Goal: Task Accomplishment & Management: Manage account settings

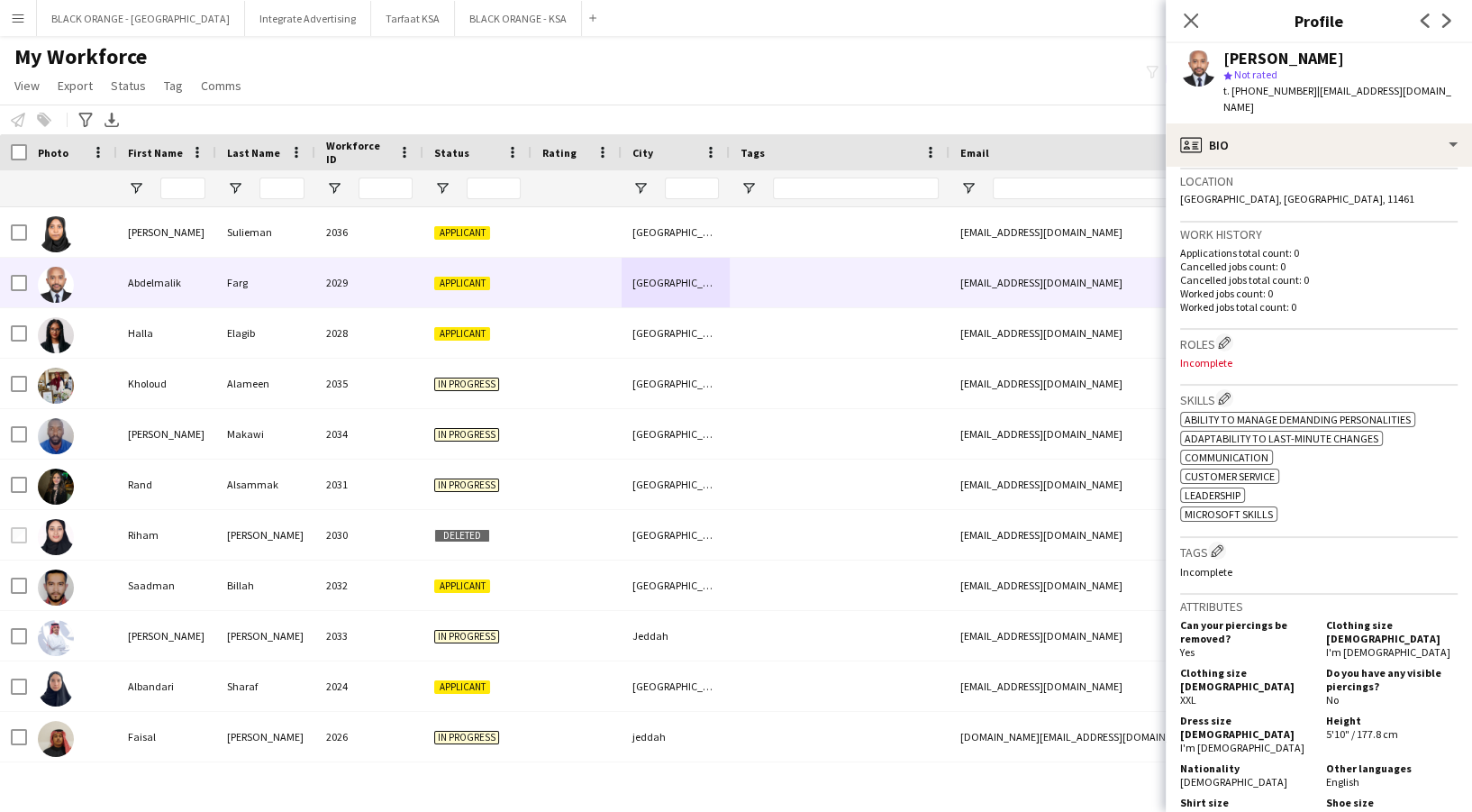
scroll to position [400, 0]
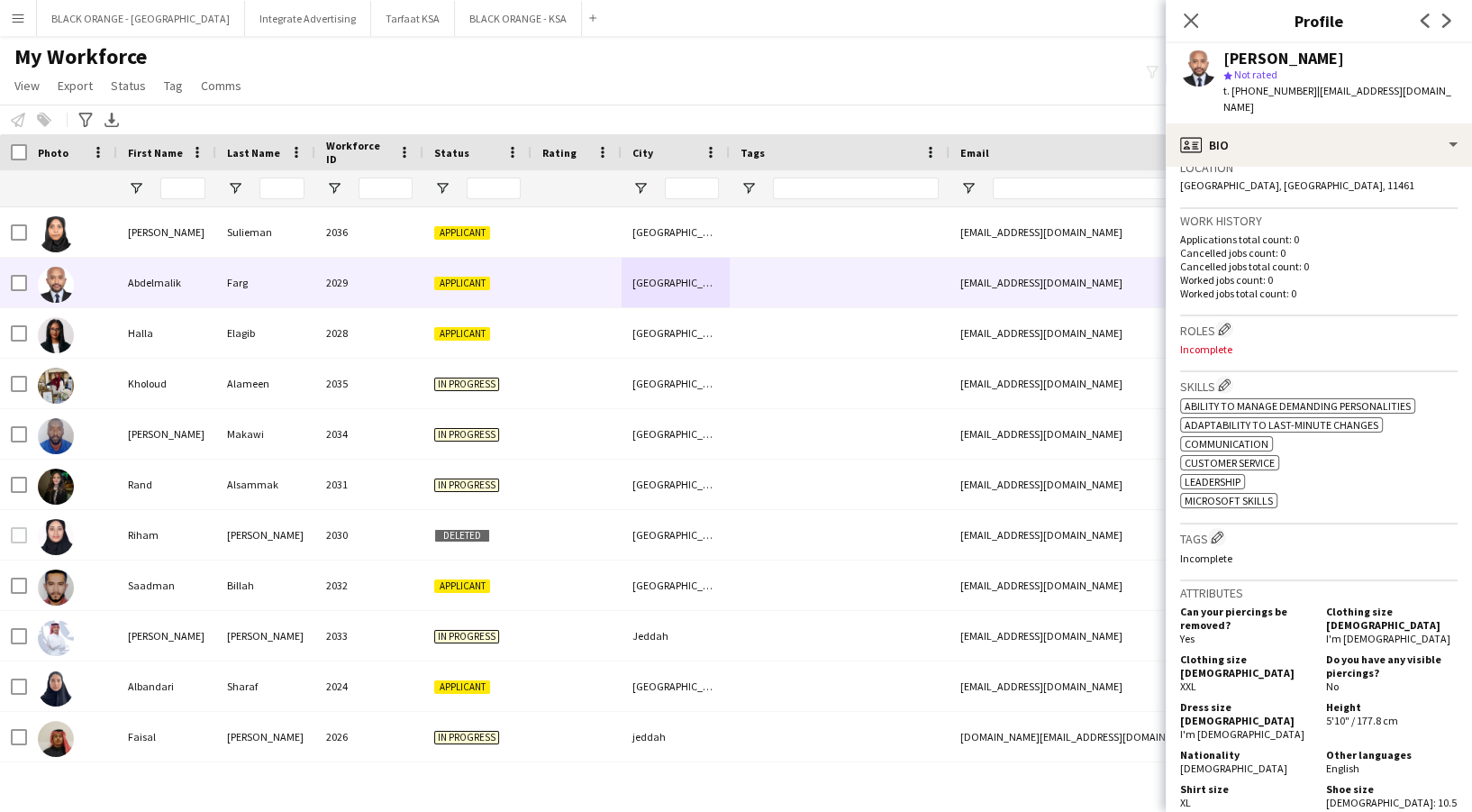
drag, startPoint x: 1188, startPoint y: 19, endPoint x: 1109, endPoint y: 0, distance: 81.3
click at [1188, 19] on icon at bounding box center [1191, 21] width 15 height 15
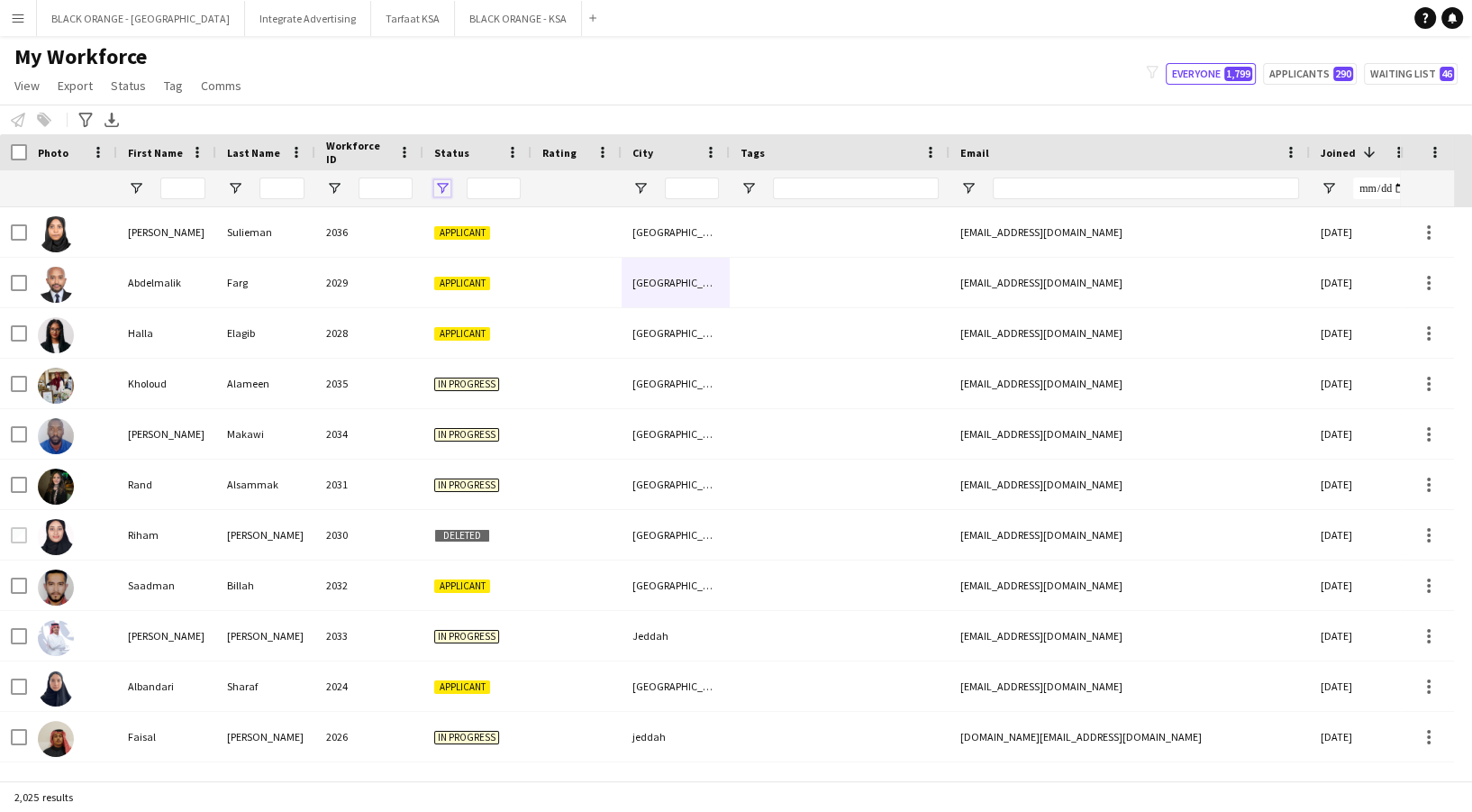
click at [436, 180] on span "Open Filter Menu" at bounding box center [442, 188] width 17 height 17
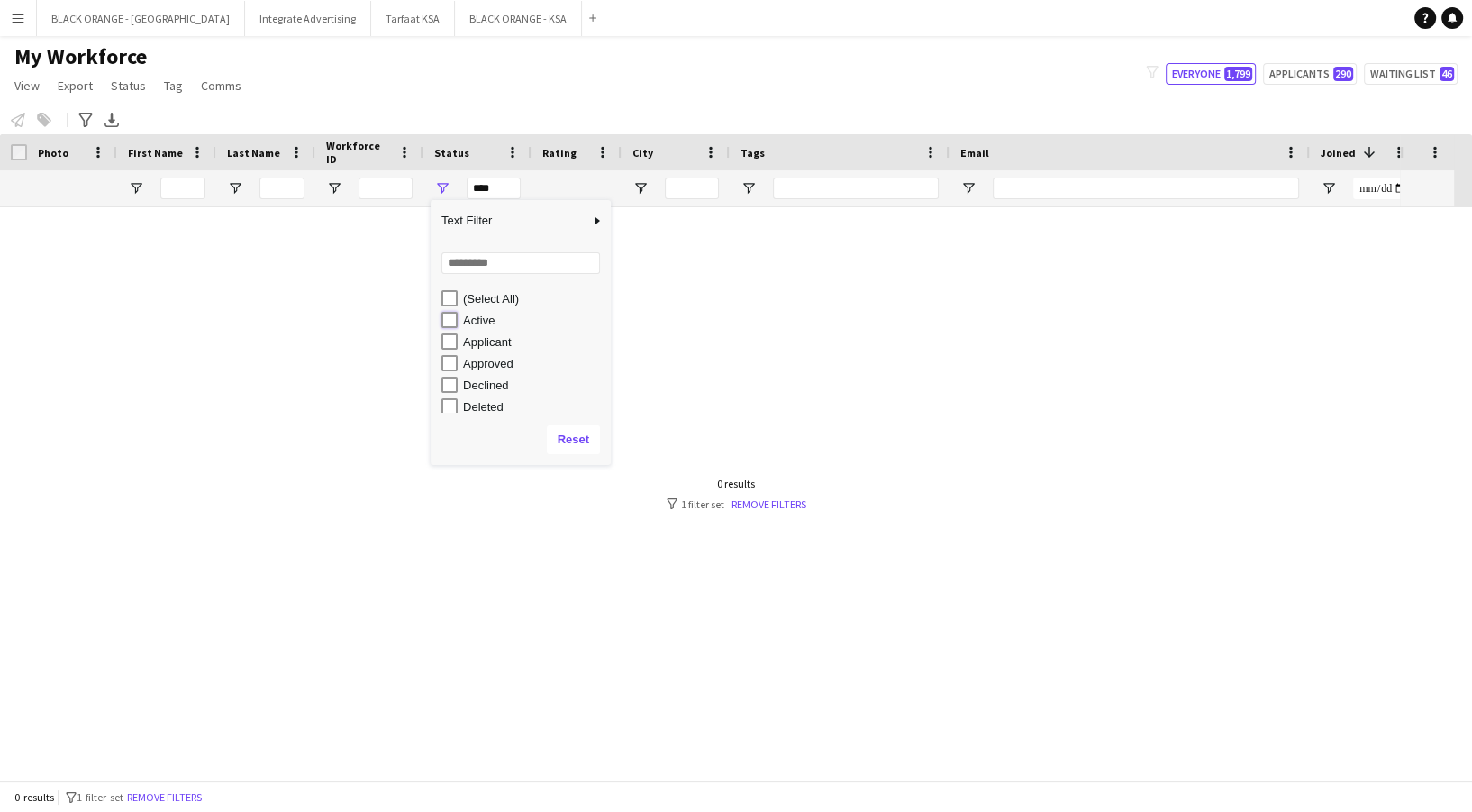
type input "**********"
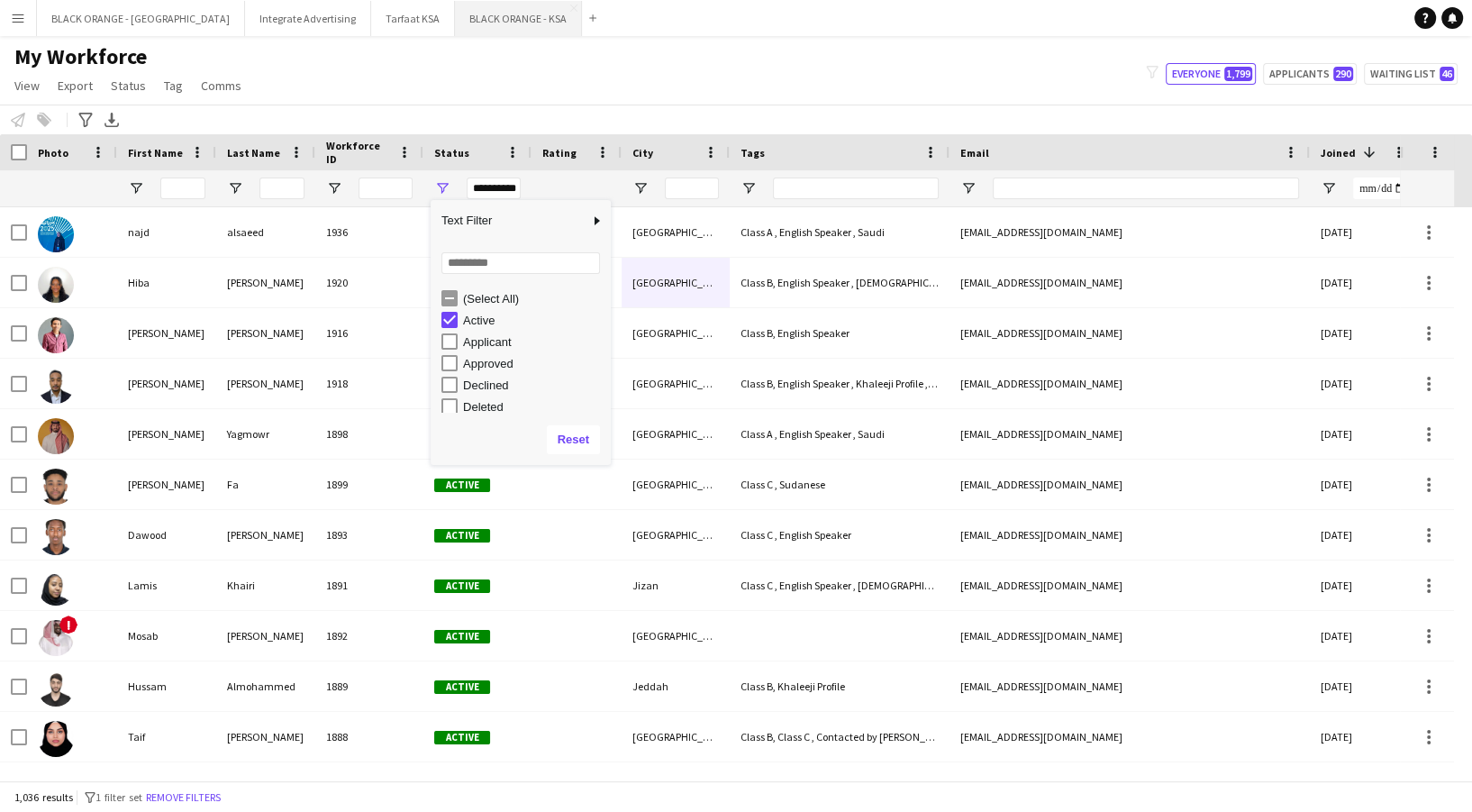
click at [456, 25] on button "BLACK ORANGE - KSA Close" at bounding box center [519, 19] width 127 height 35
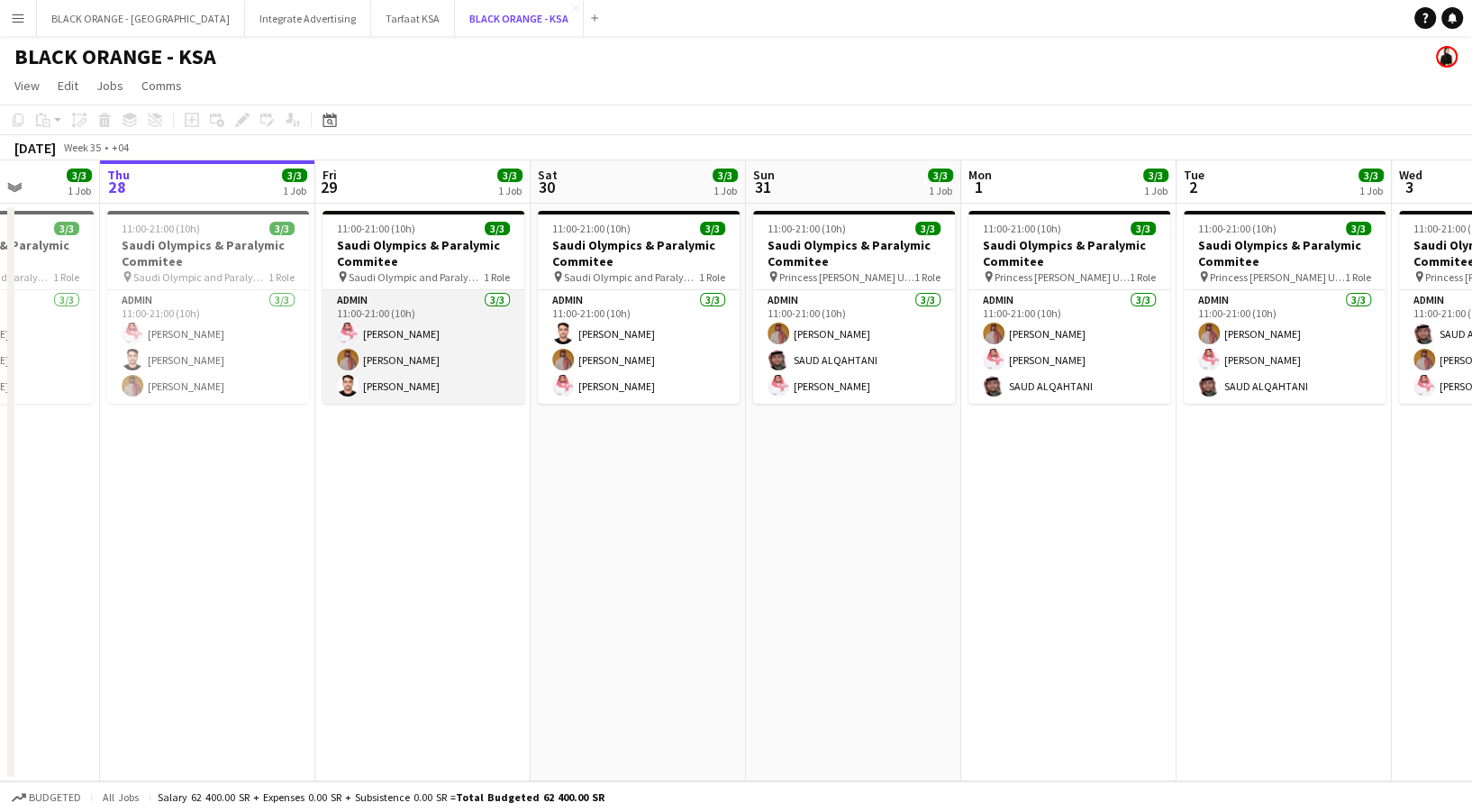
scroll to position [0, 560]
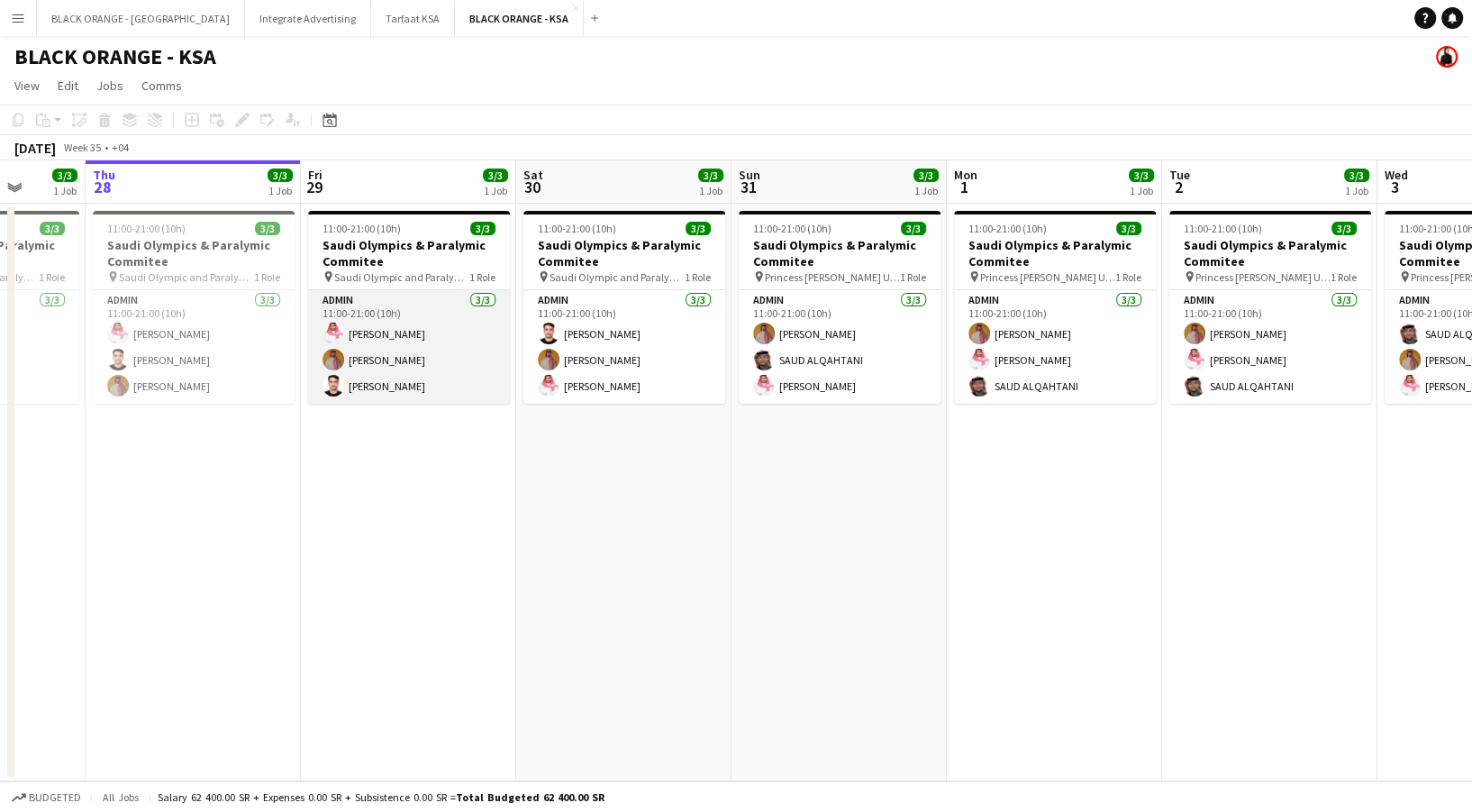
click at [373, 328] on app-card-role "Admin [DATE] 11:00-21:00 (10h) [PERSON_NAME] [PERSON_NAME] Yagmowr [PERSON_NAME]" at bounding box center [409, 347] width 201 height 113
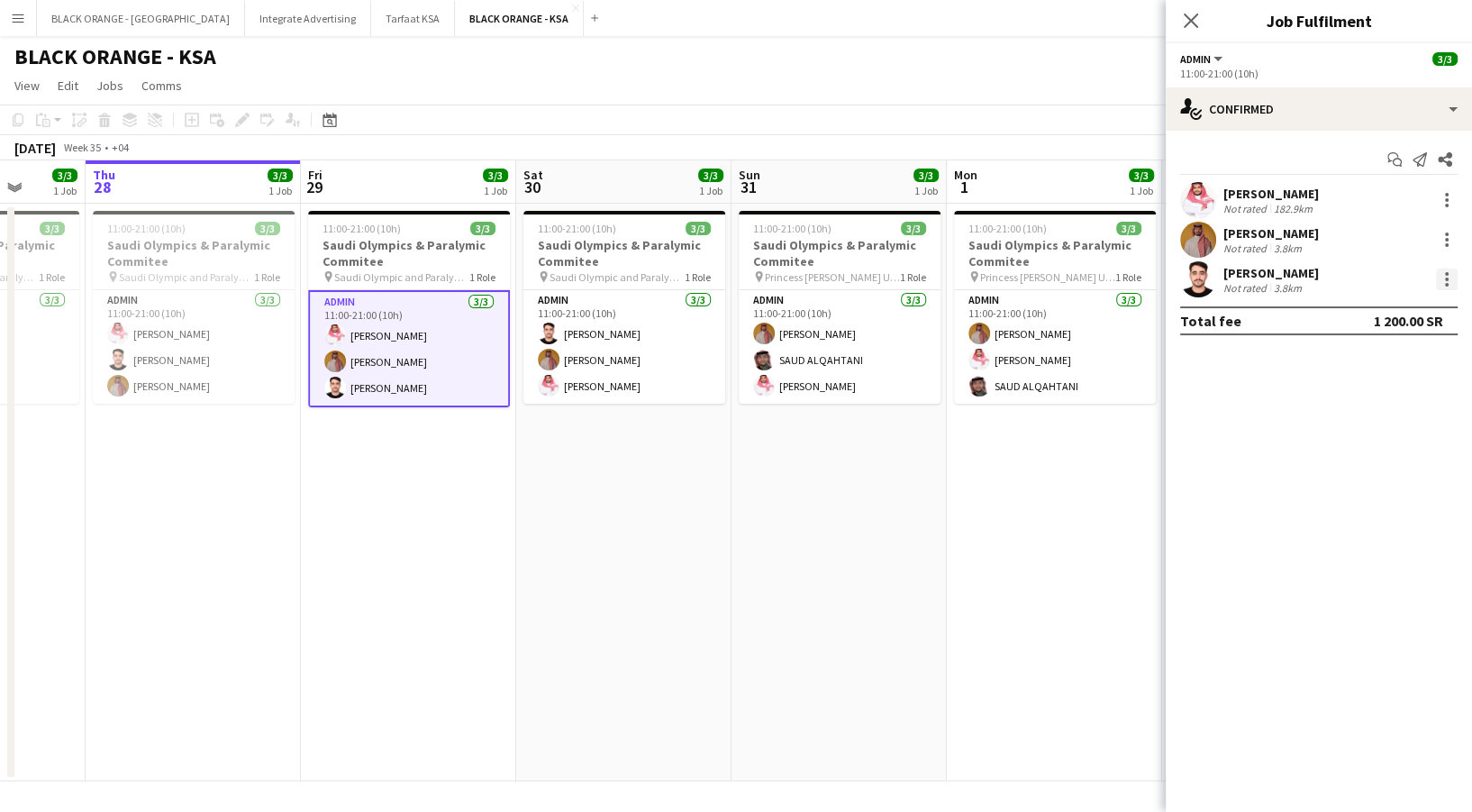
click at [1441, 285] on div at bounding box center [1447, 279] width 22 height 21
click at [897, 535] on div at bounding box center [736, 406] width 1472 height 812
click at [25, 15] on button "Menu" at bounding box center [18, 18] width 36 height 36
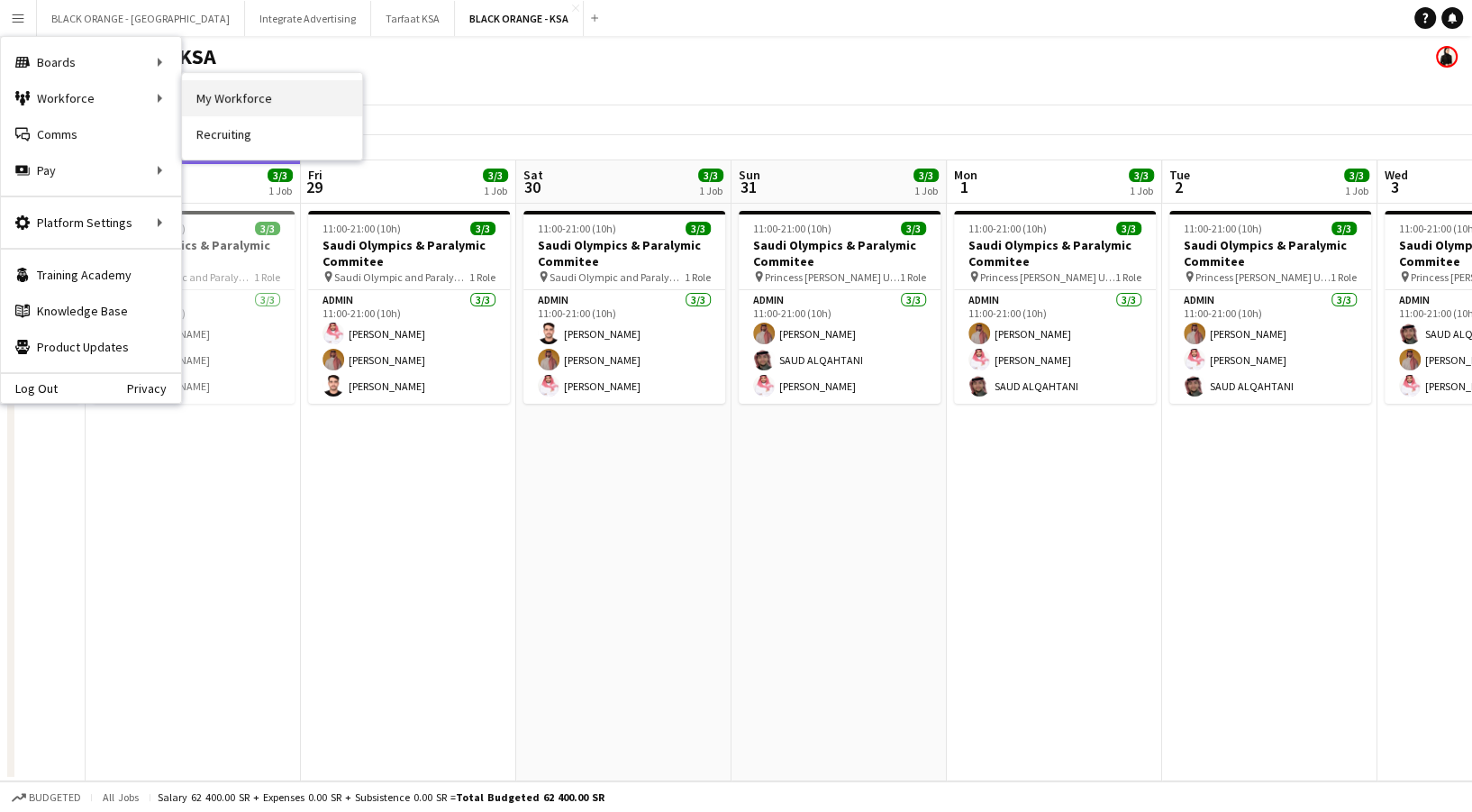
click at [220, 109] on link "My Workforce" at bounding box center [272, 98] width 180 height 36
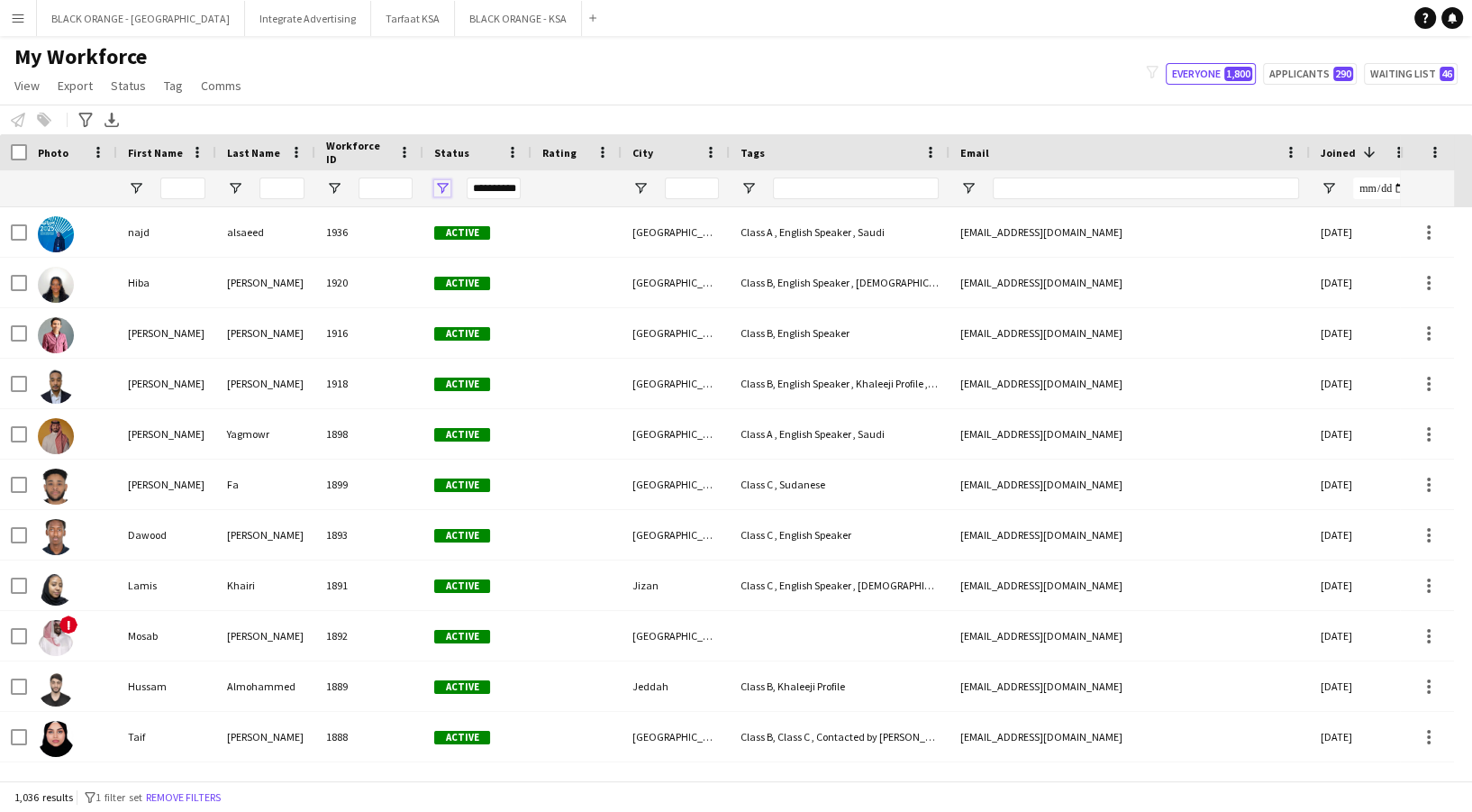
click at [450, 181] on span "Open Filter Menu" at bounding box center [442, 188] width 17 height 17
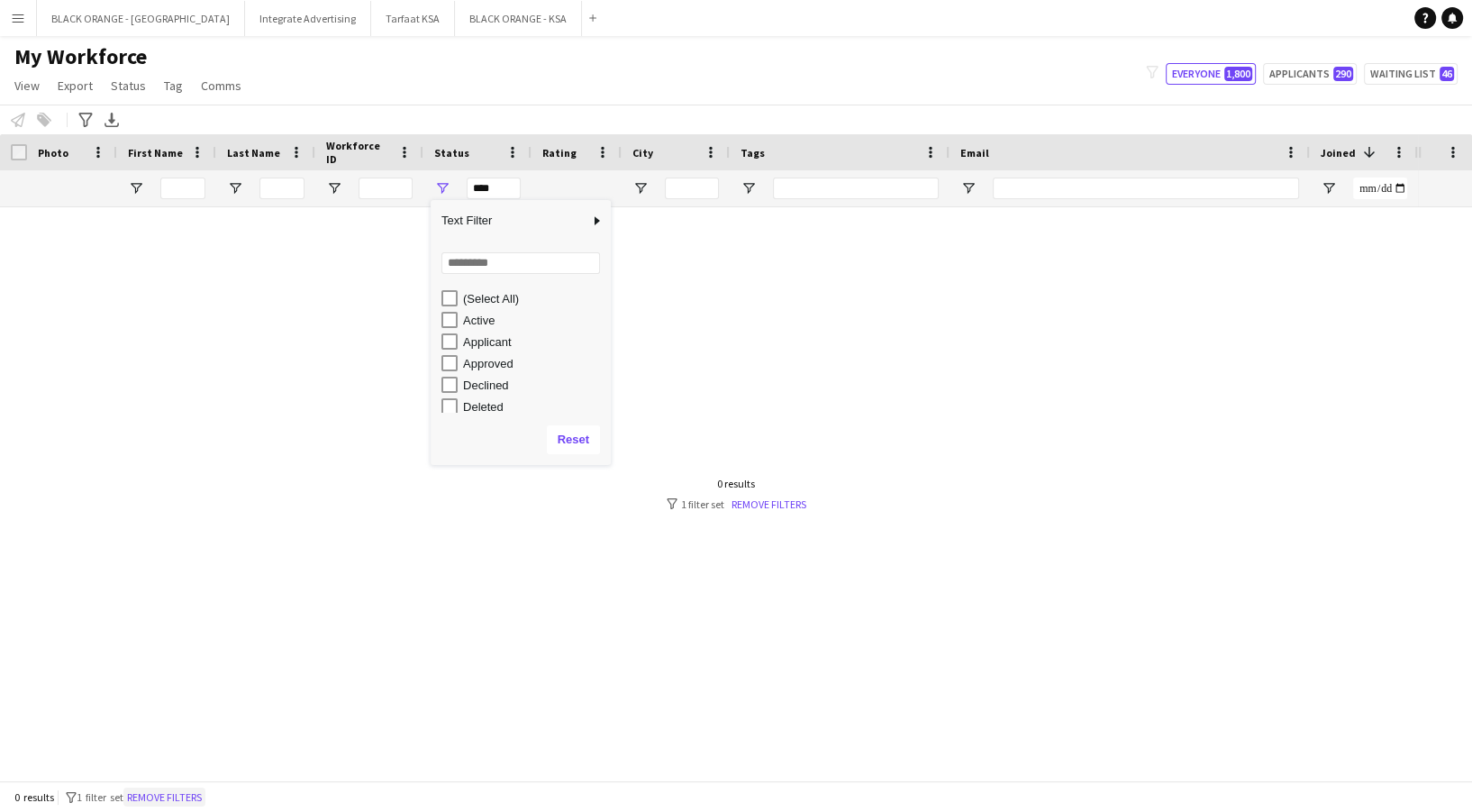
click at [164, 793] on button "Remove filters" at bounding box center [164, 797] width 82 height 20
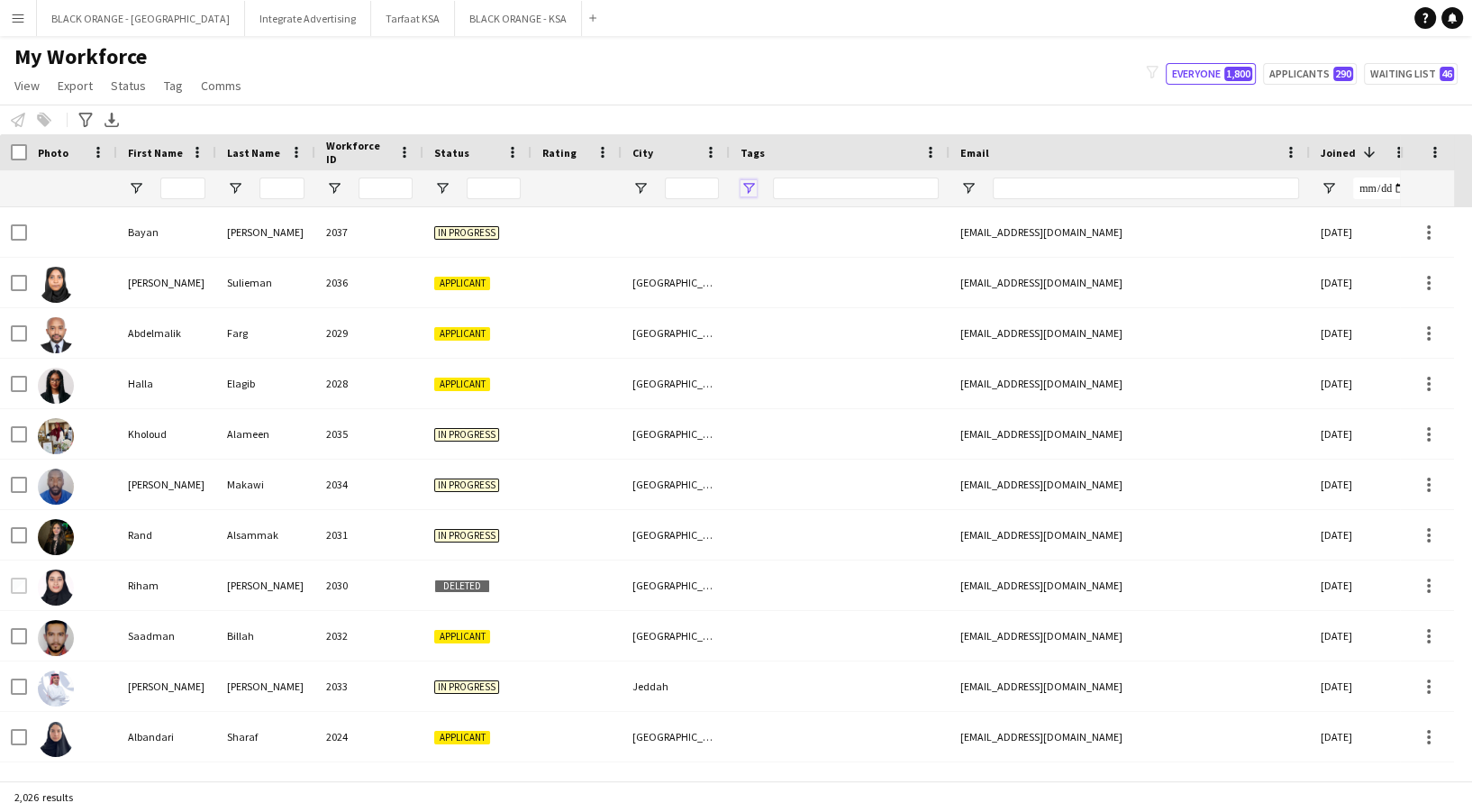
click at [756, 185] on span "Open Filter Menu" at bounding box center [749, 188] width 17 height 17
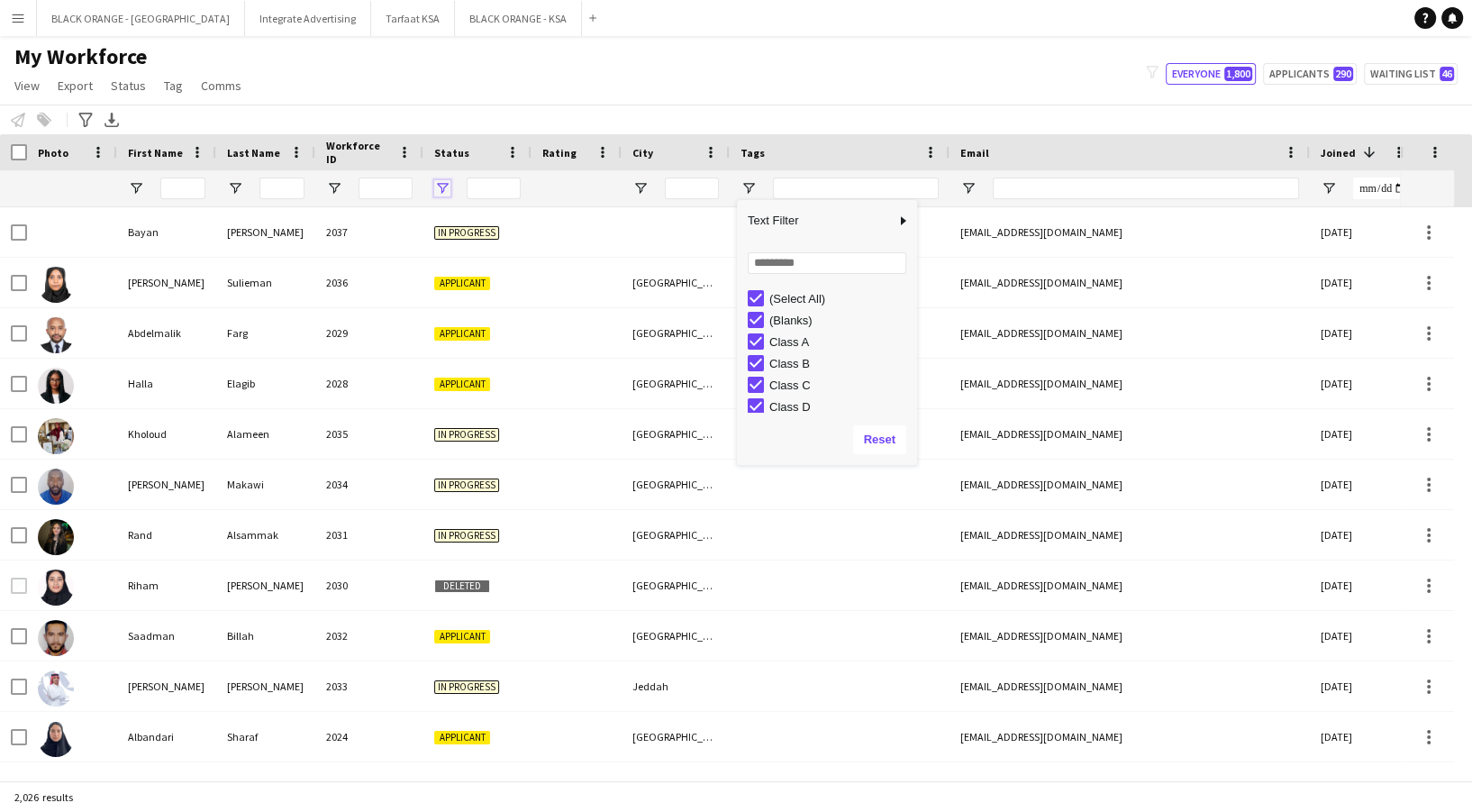
click at [442, 183] on span "Open Filter Menu" at bounding box center [442, 188] width 17 height 17
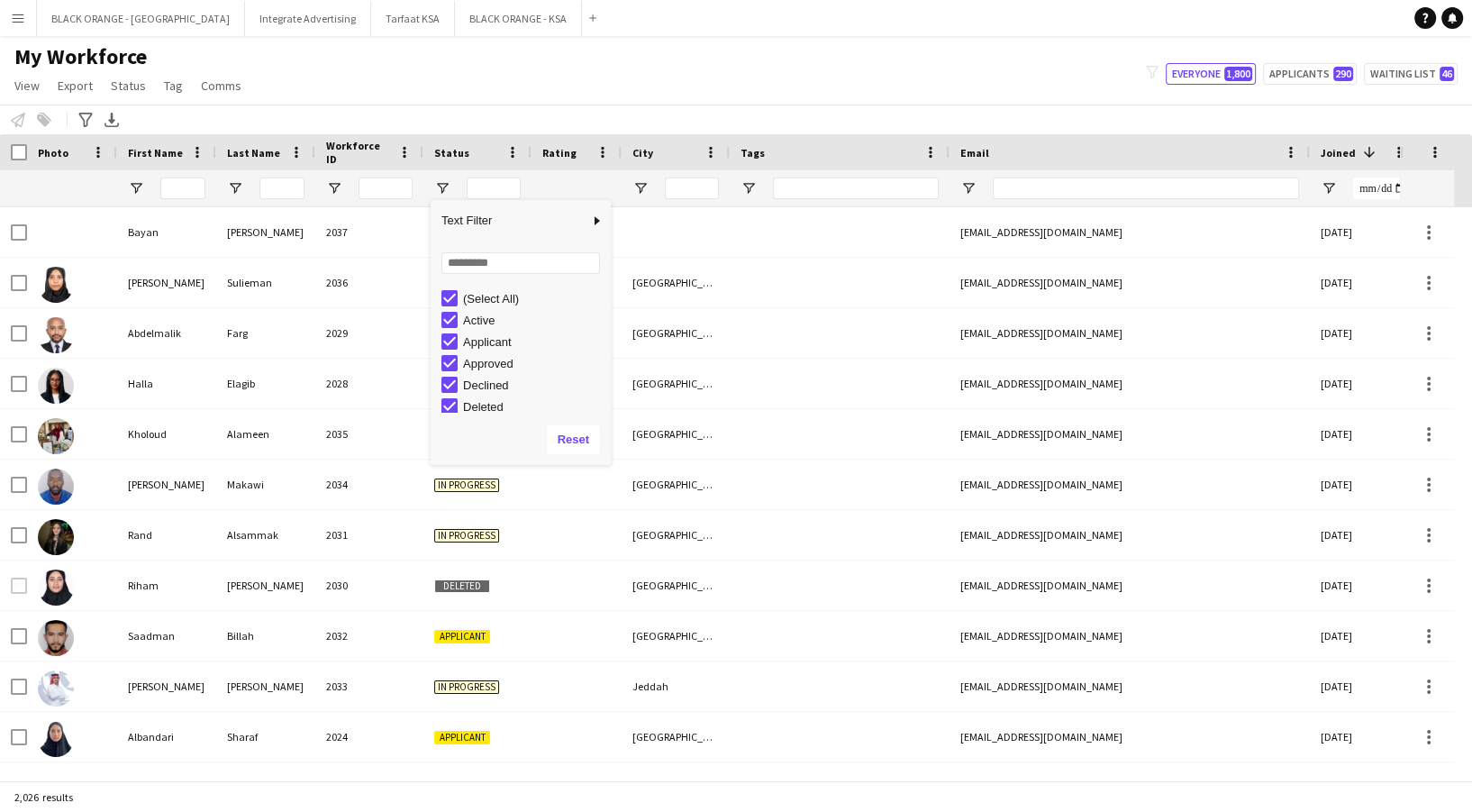
click at [440, 303] on div "(Select All)" at bounding box center [521, 298] width 180 height 21
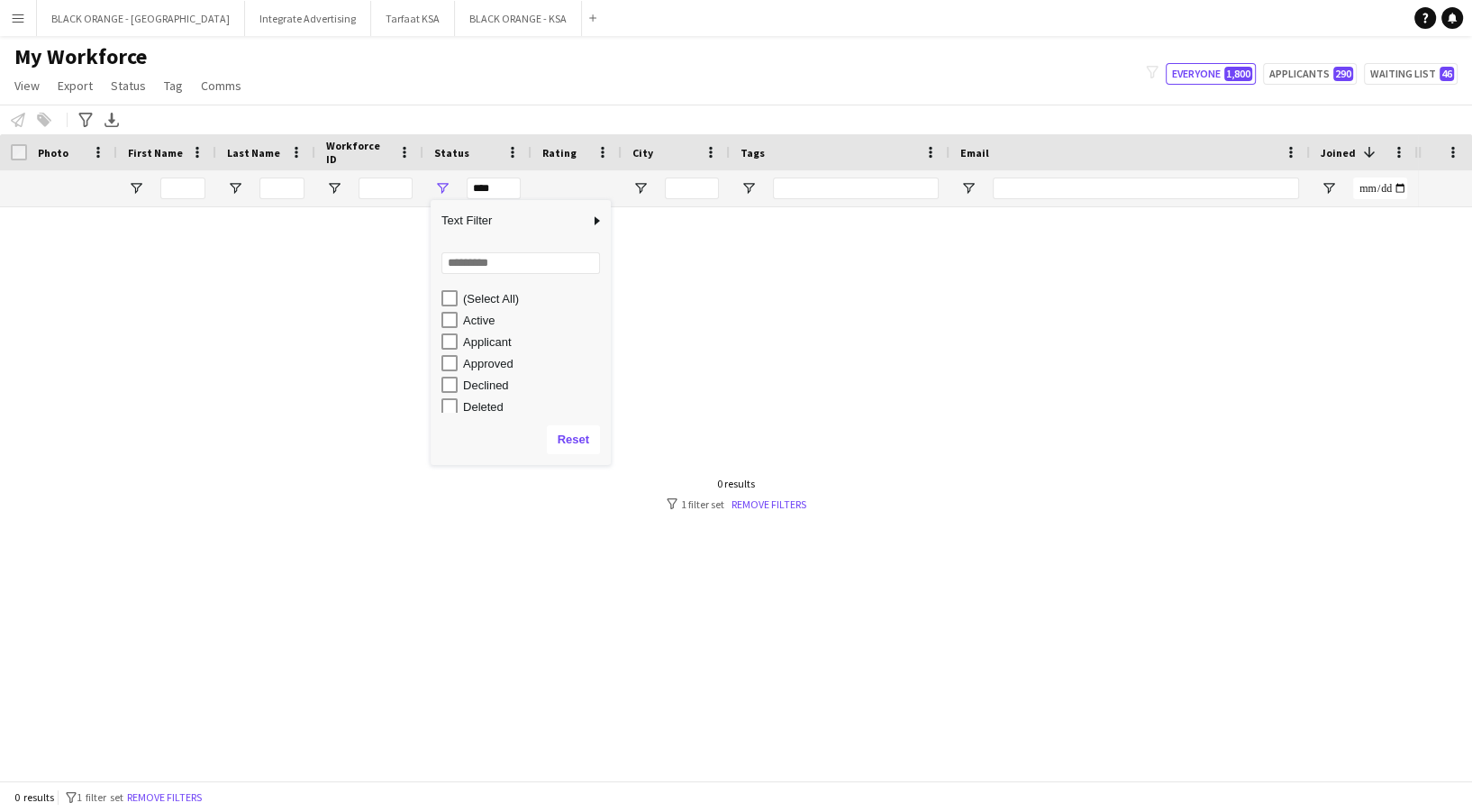
click at [450, 352] on div "Approved" at bounding box center [526, 363] width 169 height 21
type input "**********"
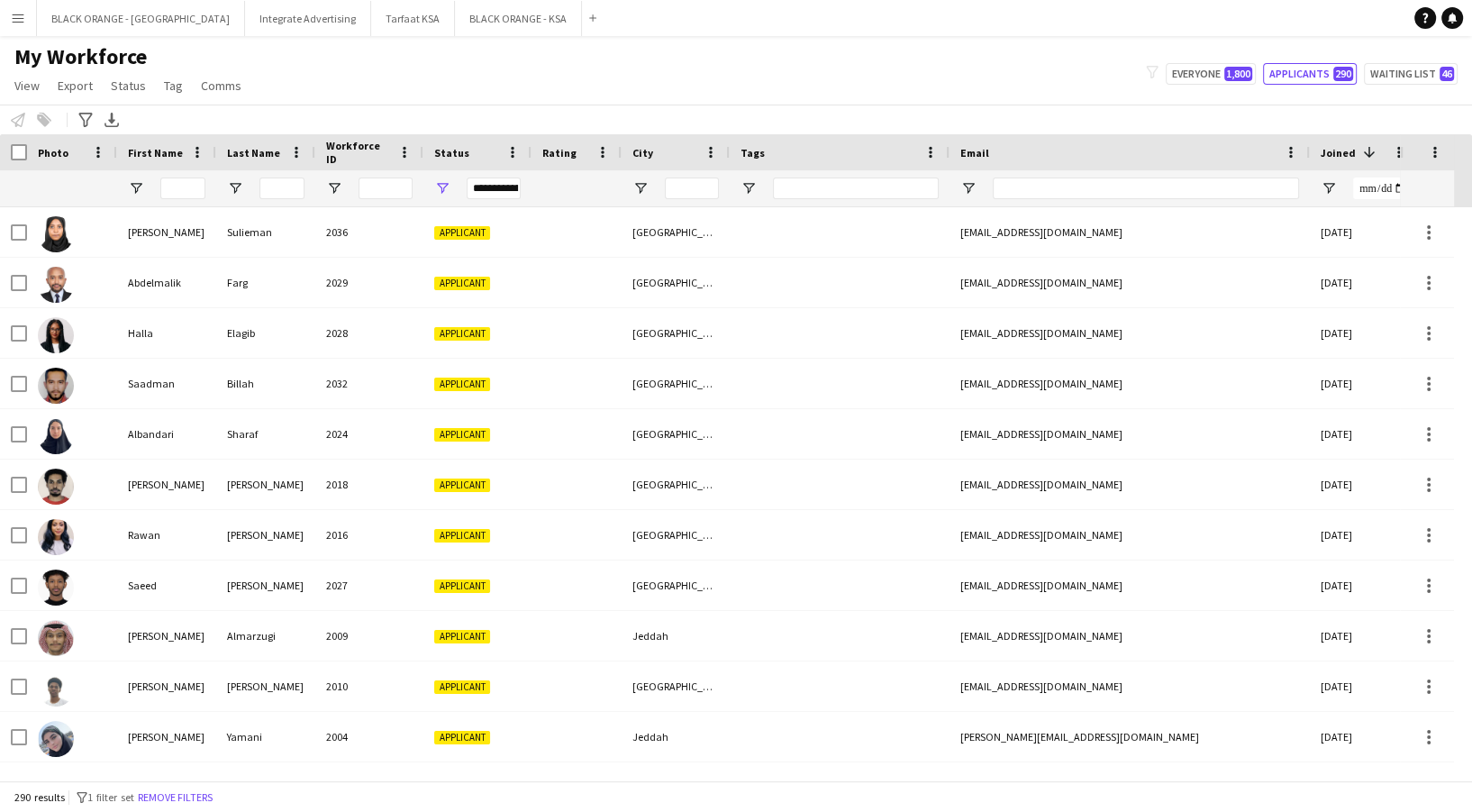
click at [647, 98] on div "My Workforce View Views Default view New view Update view Delete view Edit name…" at bounding box center [736, 73] width 1472 height 62
click at [640, 180] on span "Open Filter Menu" at bounding box center [640, 188] width 17 height 17
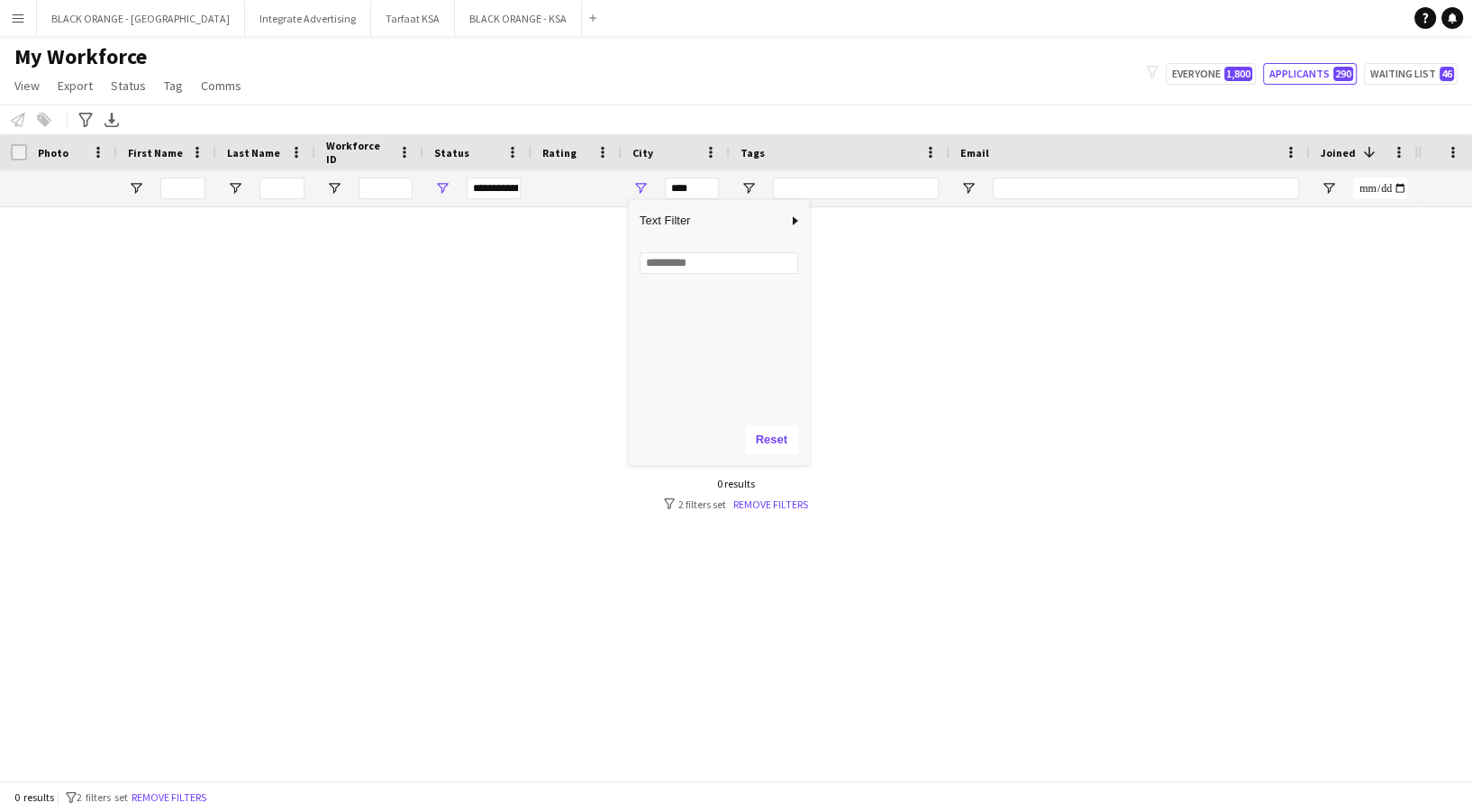
scroll to position [719, 0]
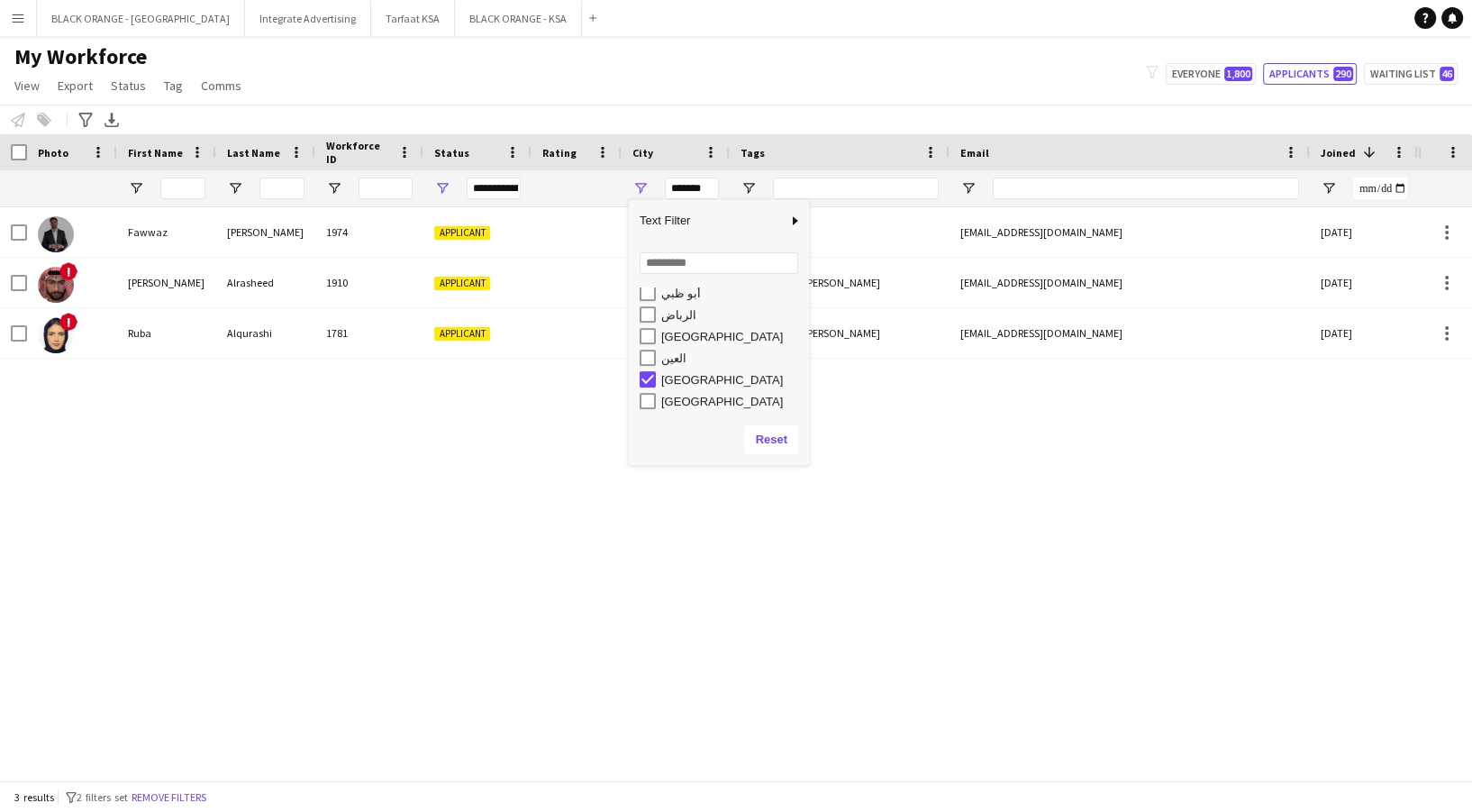
click at [644, 323] on div "الرباض" at bounding box center [724, 315] width 169 height 21
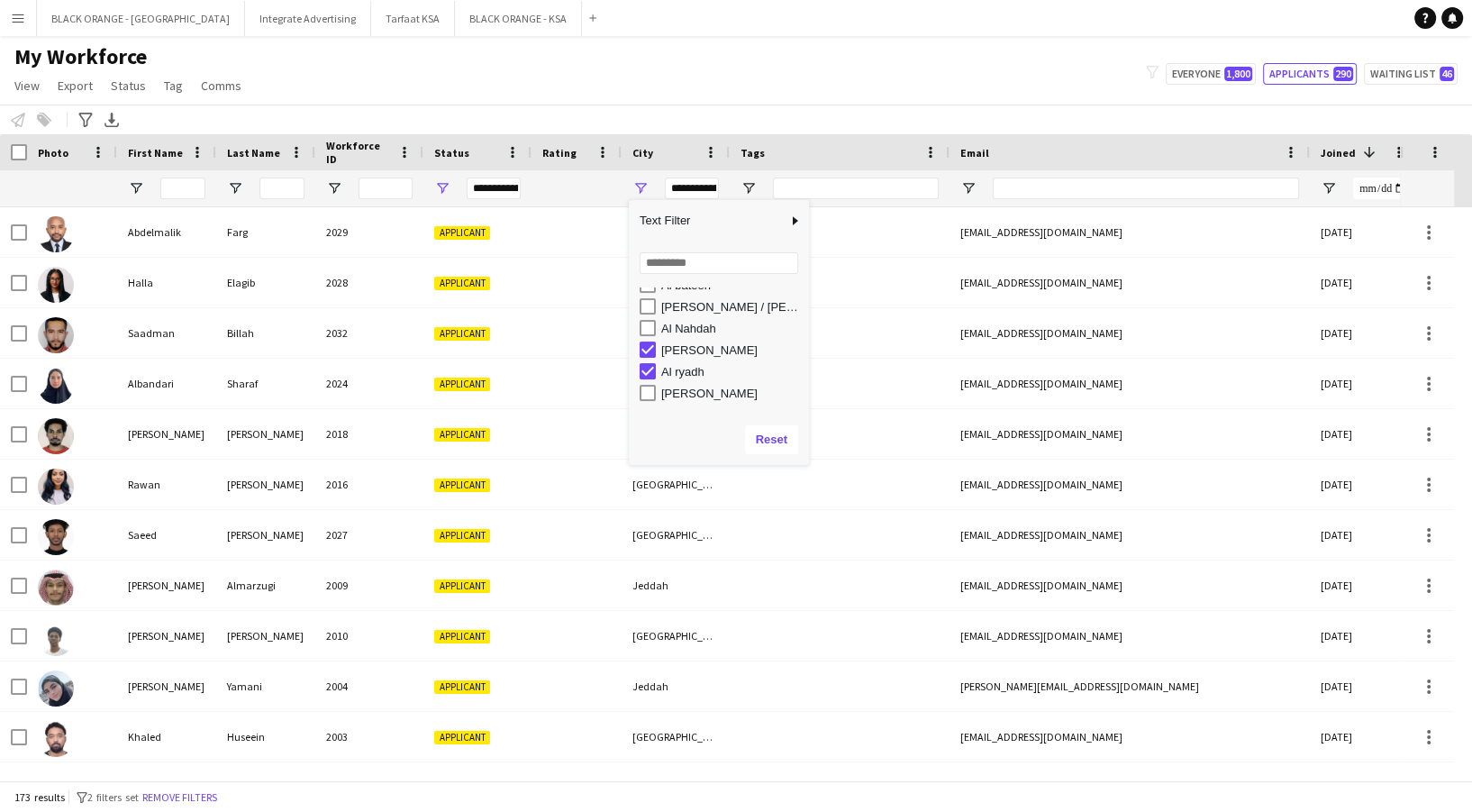
scroll to position [174, 0]
type input "**********"
click at [432, 76] on div "My Workforce View Views Default view New view Update view Delete view Edit name…" at bounding box center [736, 73] width 1472 height 62
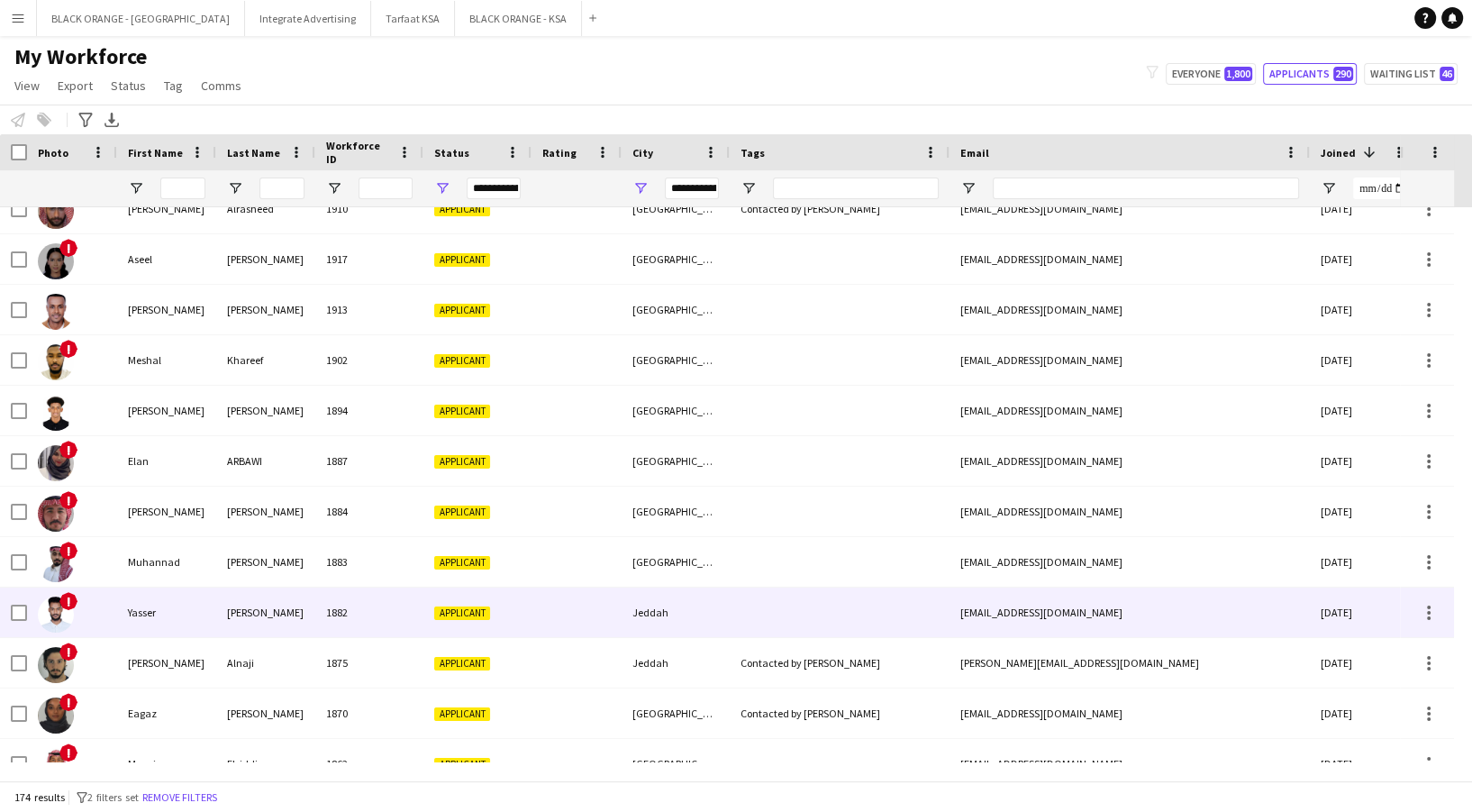
scroll to position [0, 0]
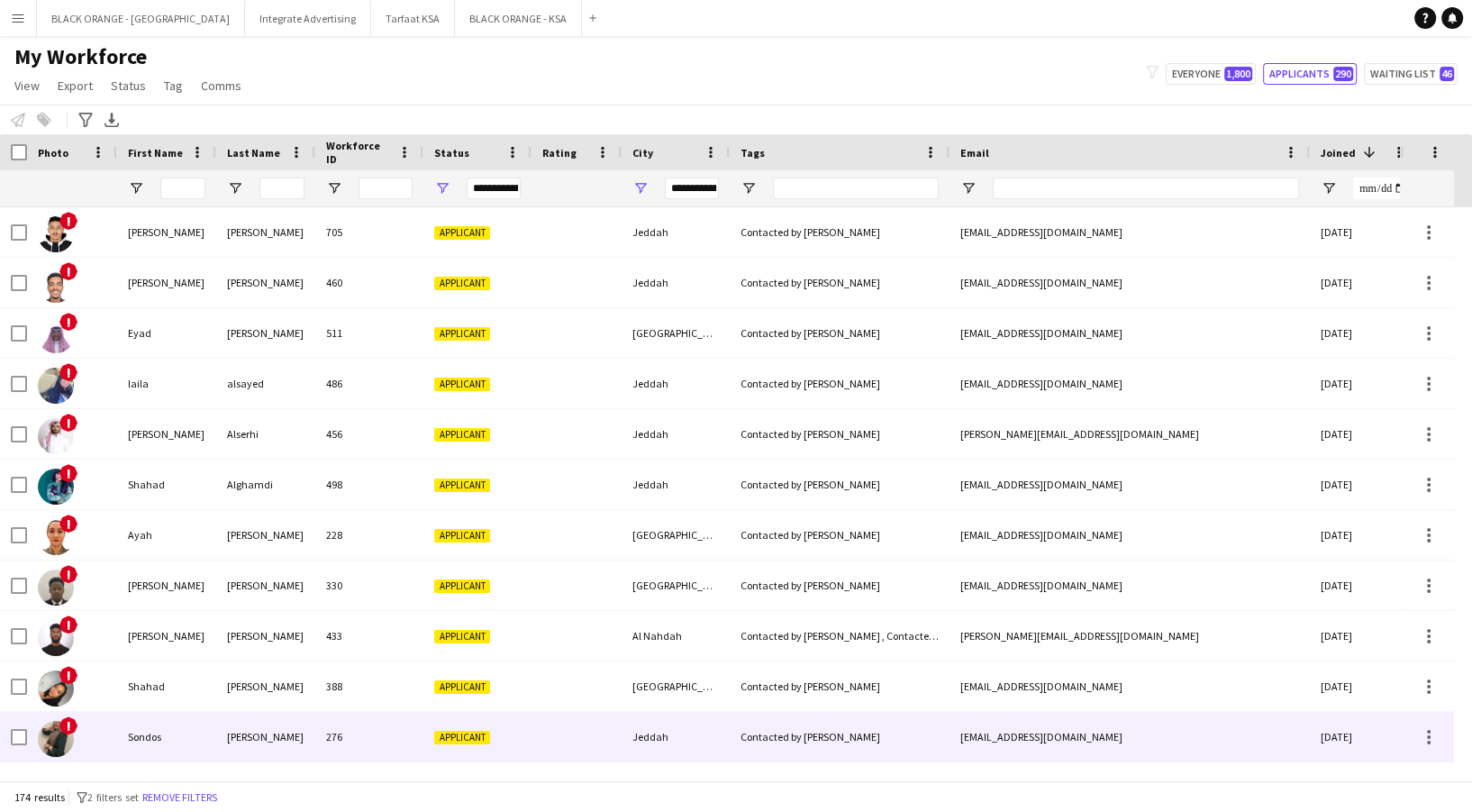
click at [272, 731] on div "[PERSON_NAME]" at bounding box center [265, 736] width 99 height 50
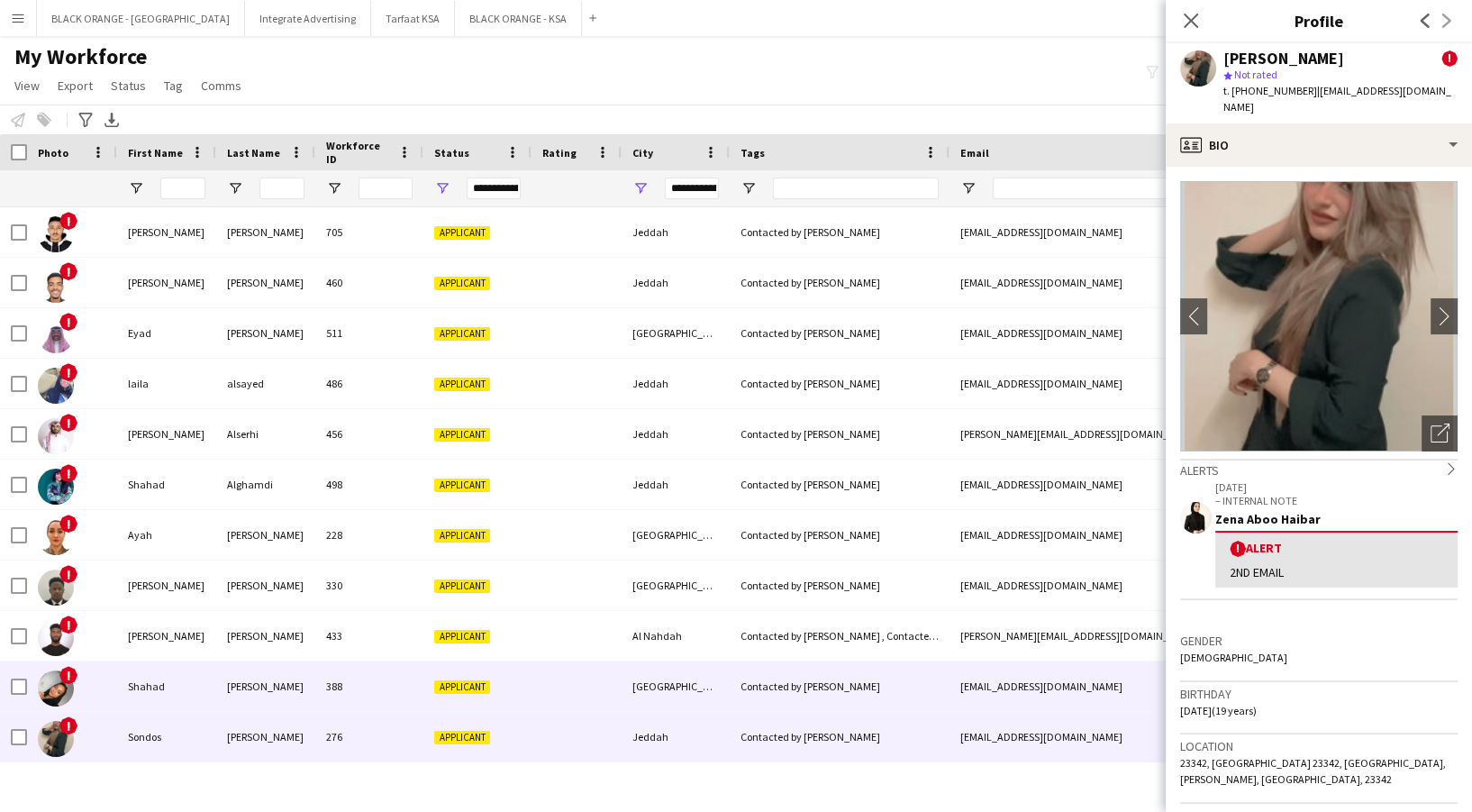
click at [270, 670] on div "[PERSON_NAME]" at bounding box center [265, 686] width 99 height 50
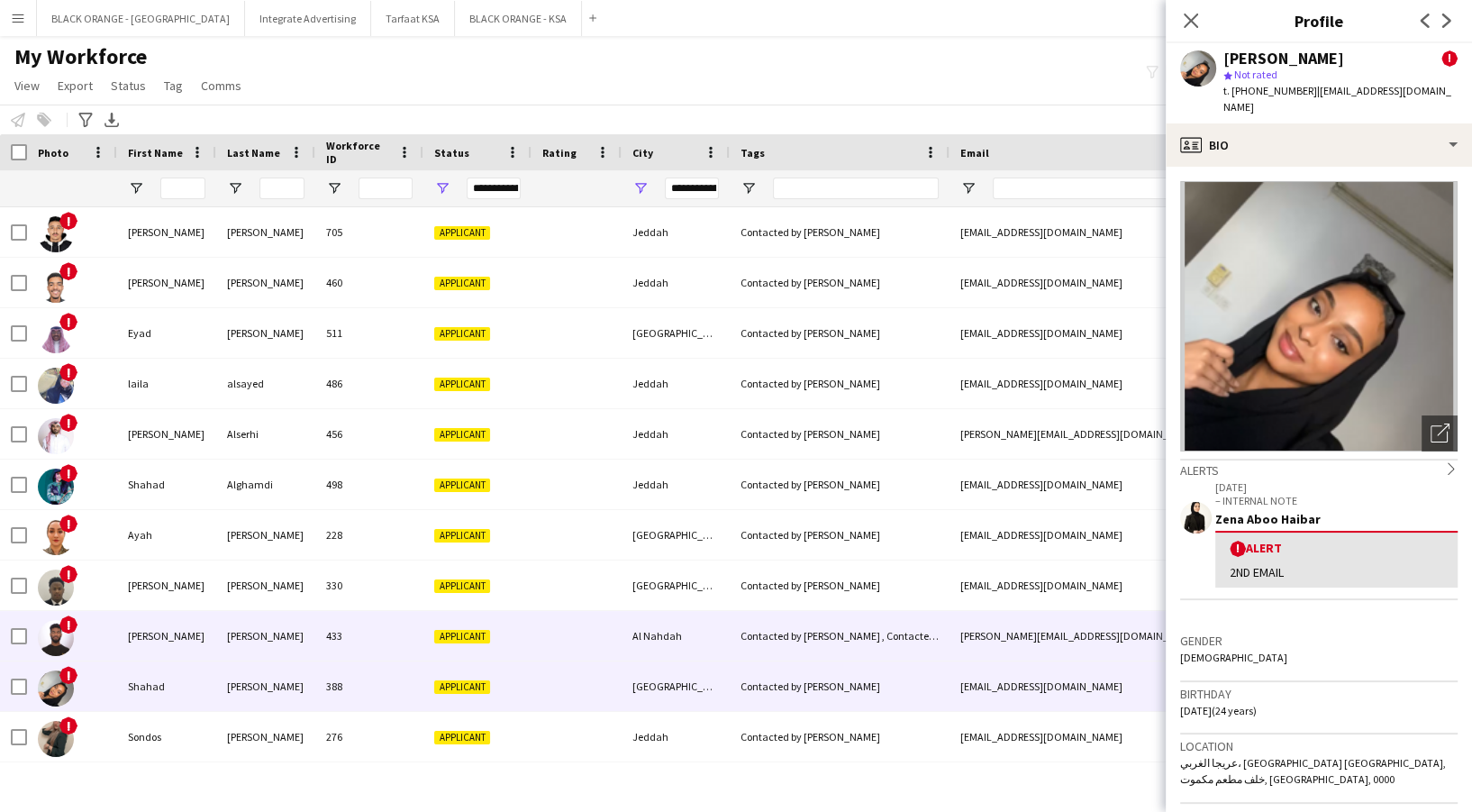
click at [271, 646] on div "[PERSON_NAME]" at bounding box center [265, 635] width 99 height 50
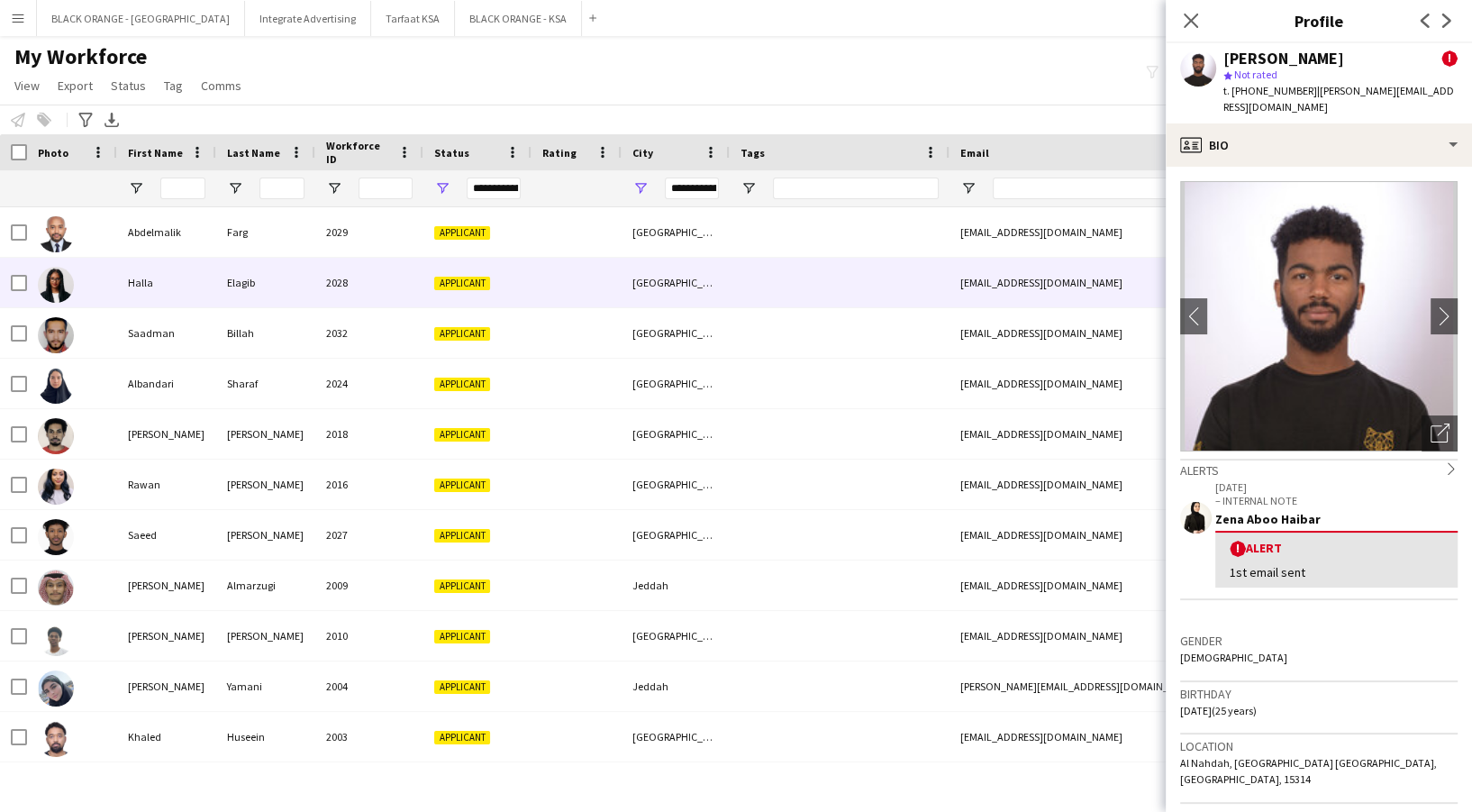
click at [322, 294] on div "2028" at bounding box center [369, 282] width 108 height 50
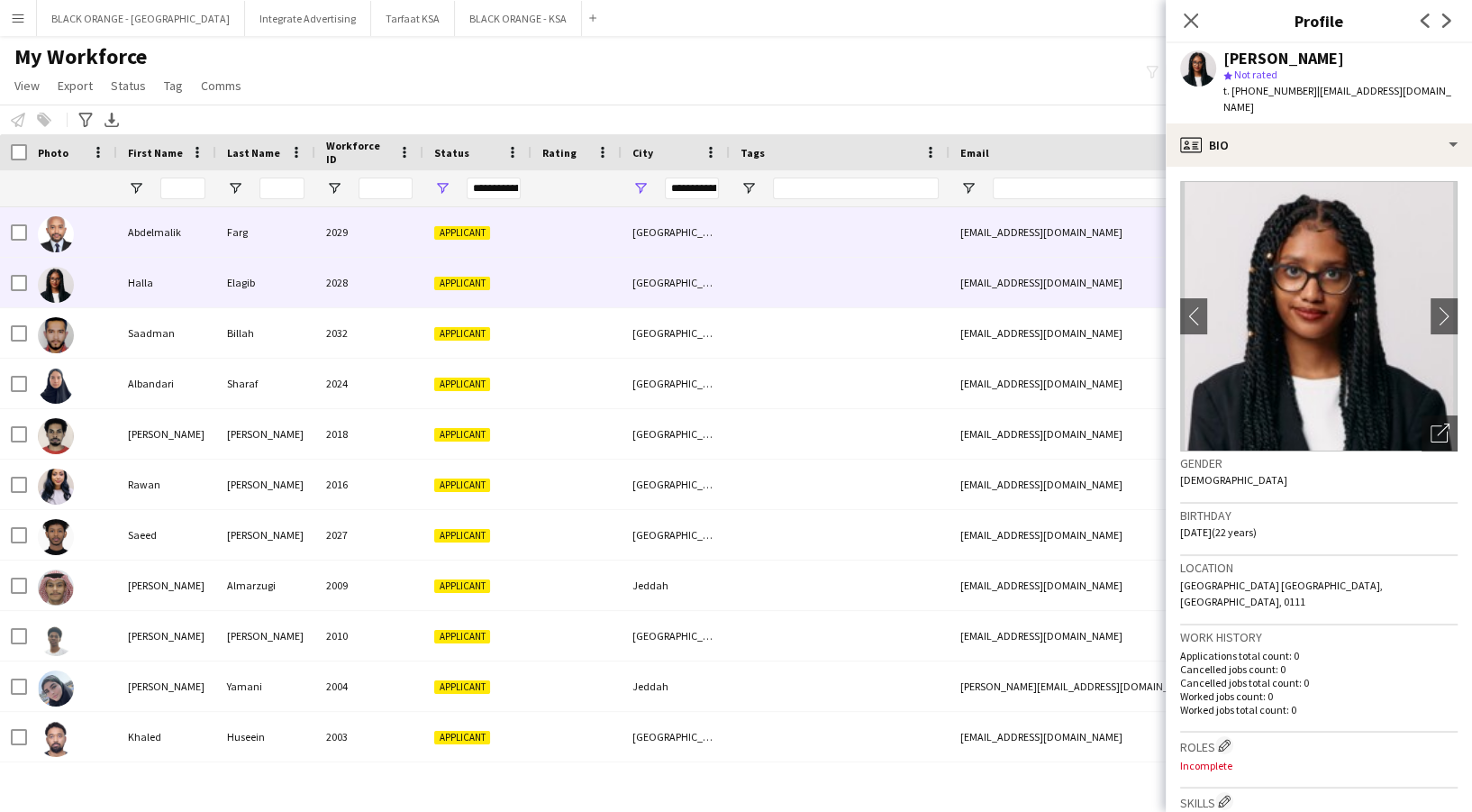
click at [309, 235] on div "Farg" at bounding box center [265, 232] width 99 height 50
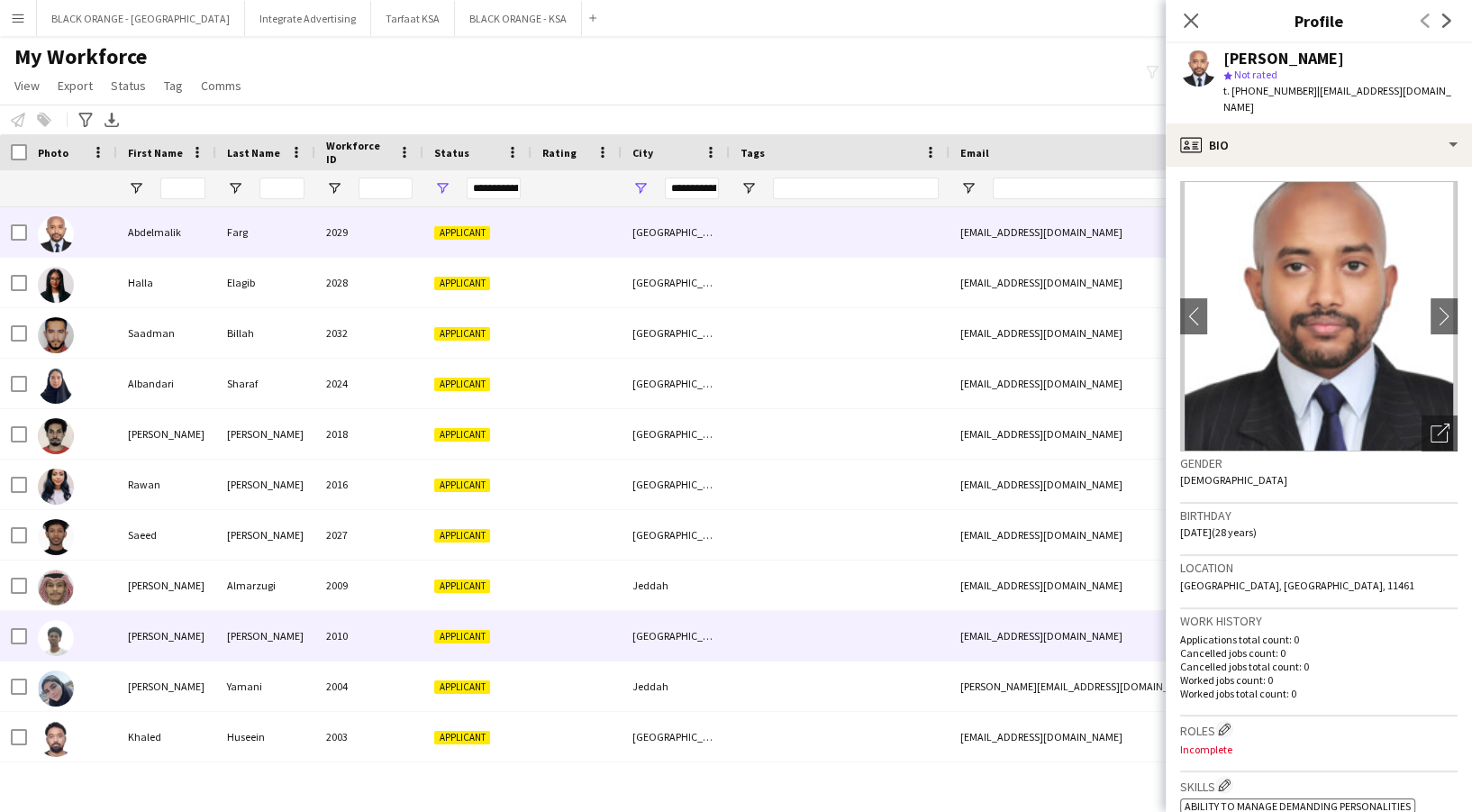
click at [280, 620] on div "[PERSON_NAME]" at bounding box center [265, 635] width 99 height 50
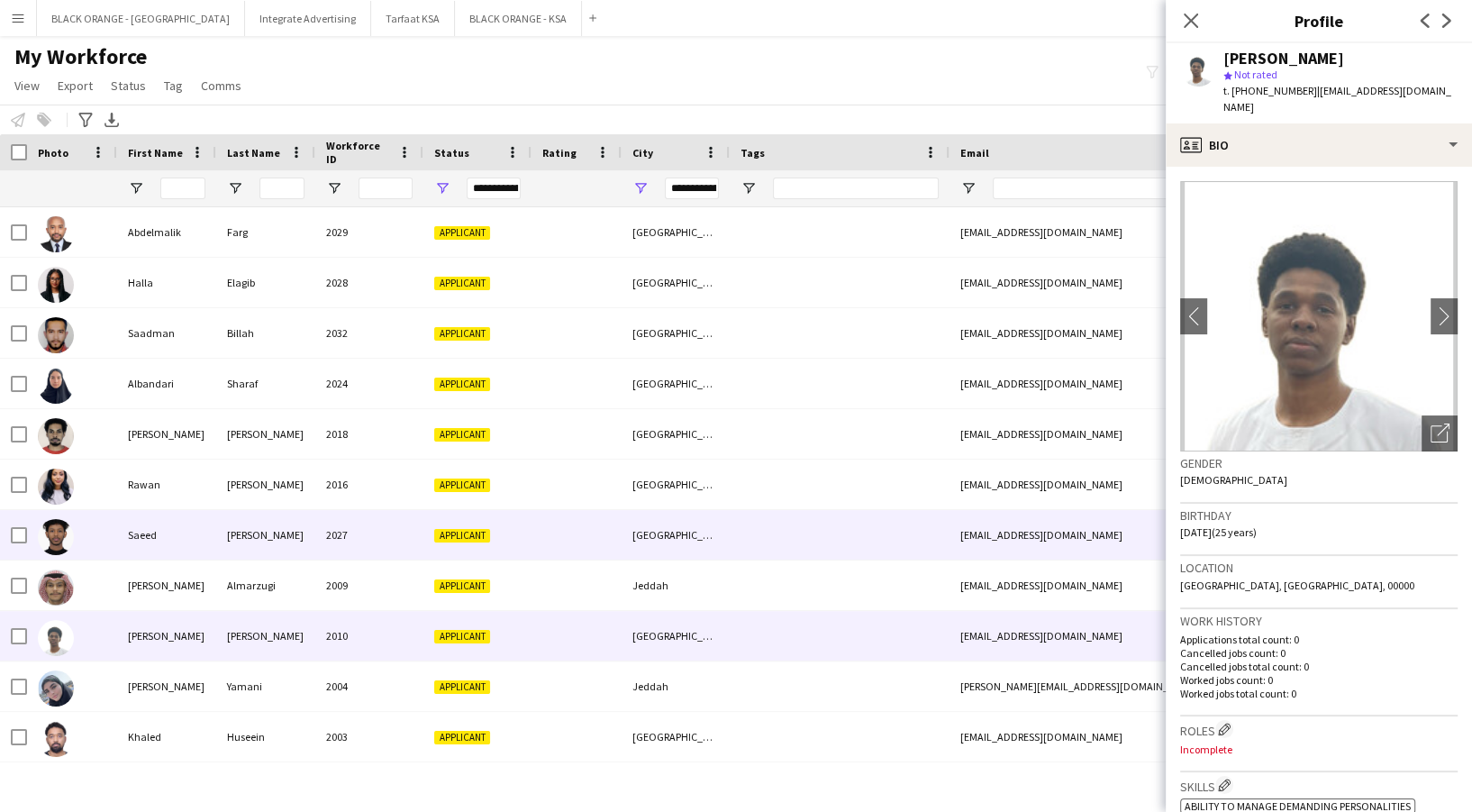
click at [265, 547] on div "[PERSON_NAME]" at bounding box center [265, 534] width 99 height 50
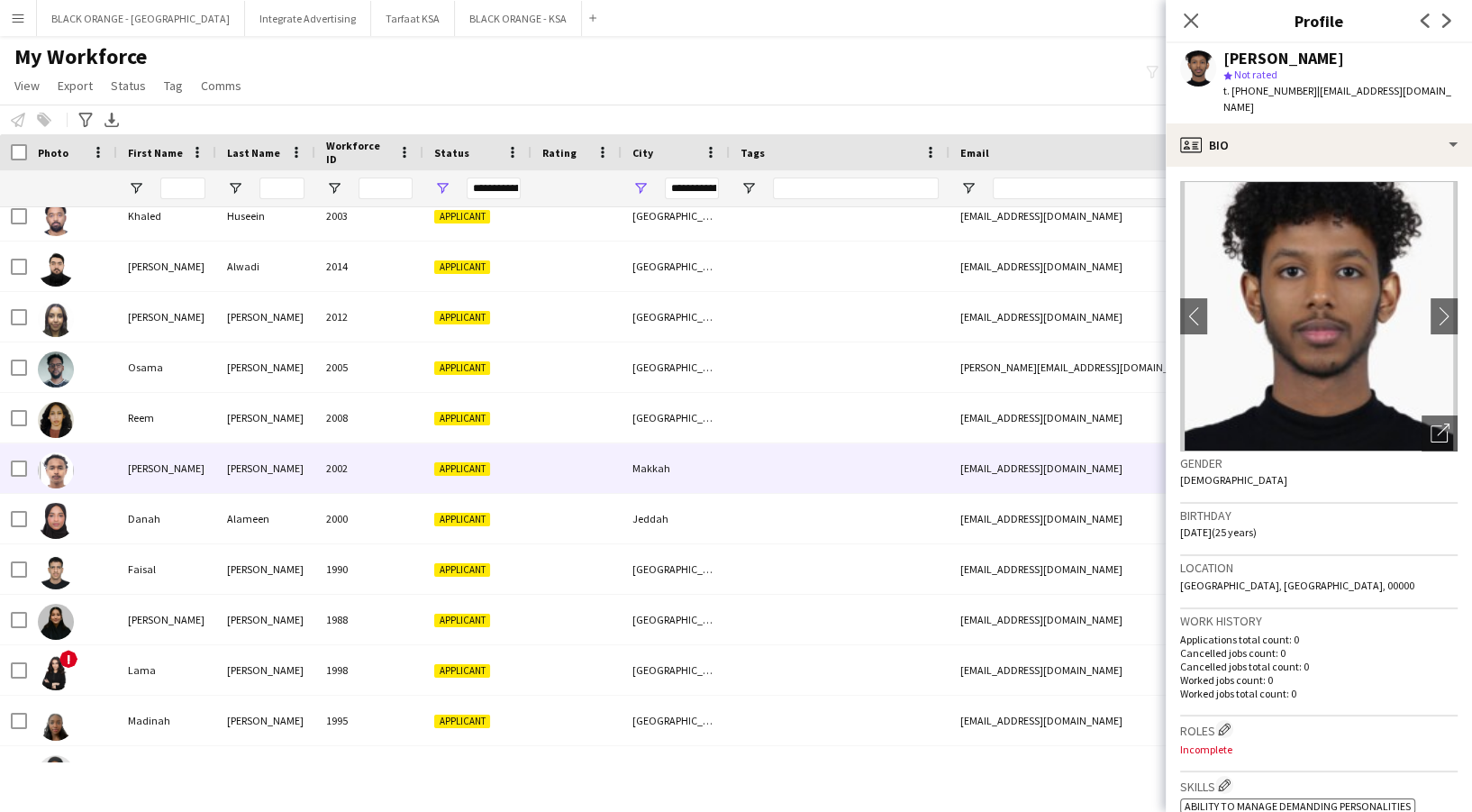
click at [246, 482] on div "[PERSON_NAME]" at bounding box center [265, 468] width 99 height 50
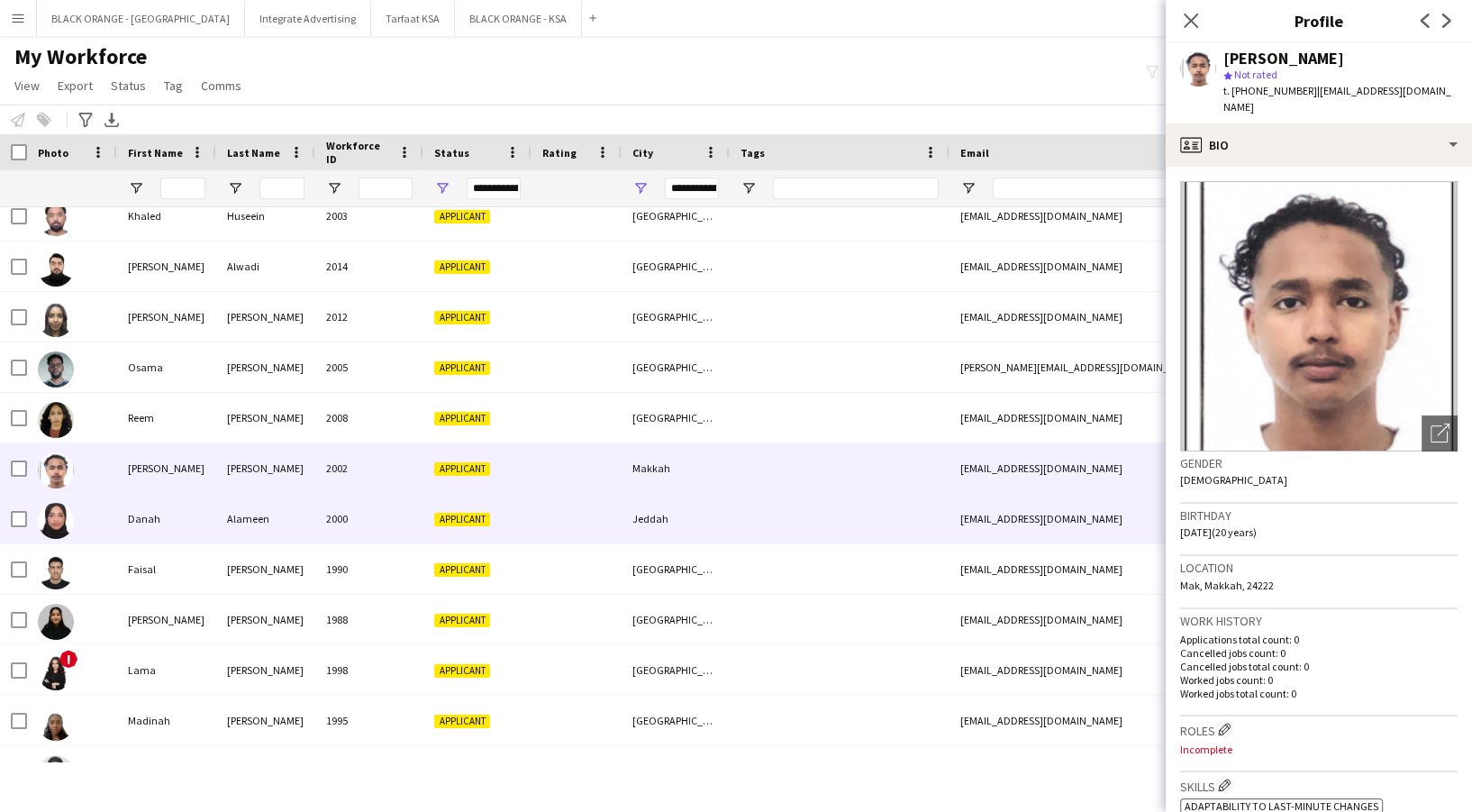
click at [249, 531] on div "Alameen" at bounding box center [265, 518] width 99 height 50
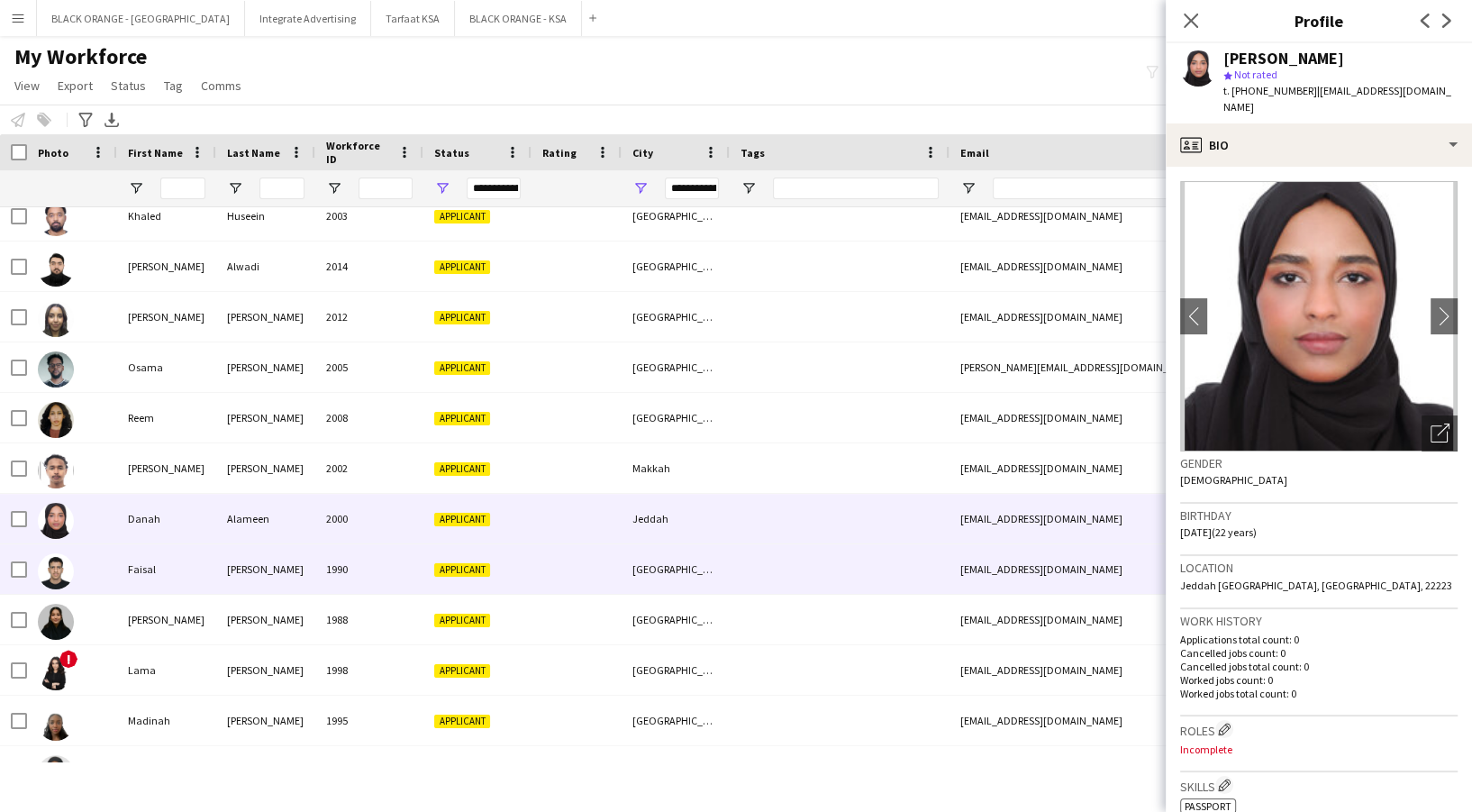
click at [261, 576] on div "[PERSON_NAME]" at bounding box center [265, 569] width 99 height 50
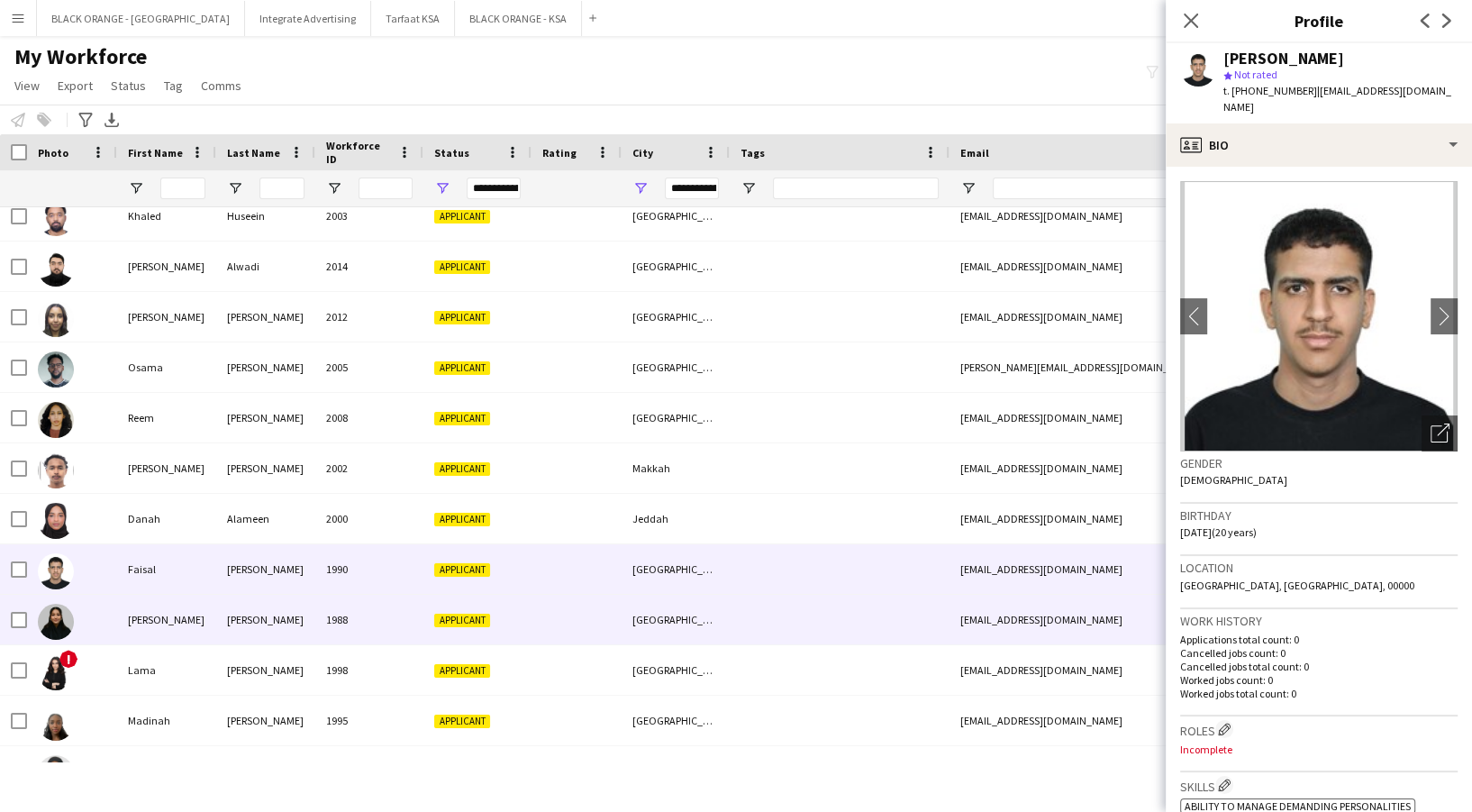
click at [256, 636] on div "[PERSON_NAME]" at bounding box center [265, 619] width 99 height 50
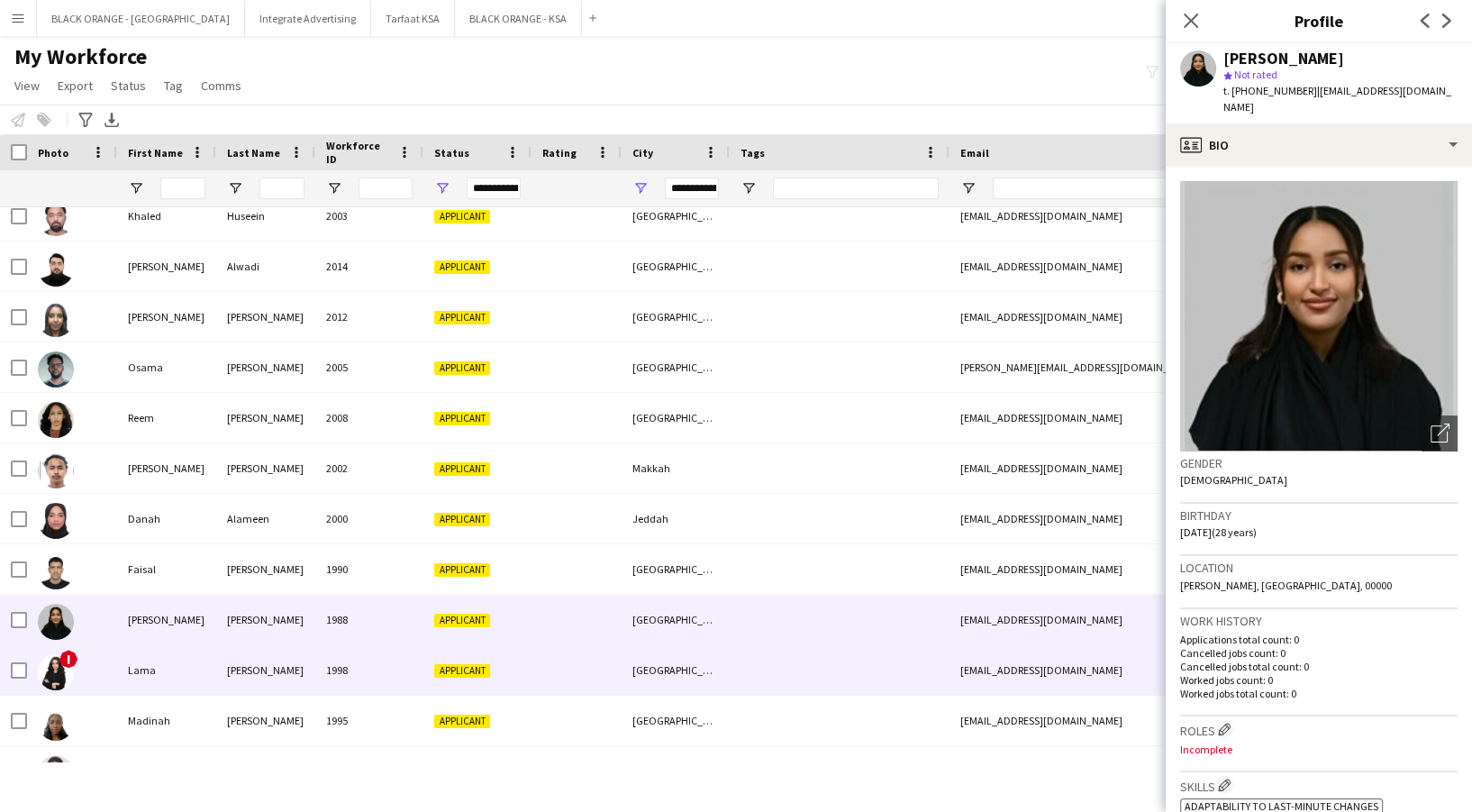
click at [247, 686] on div "[PERSON_NAME]" at bounding box center [265, 669] width 99 height 50
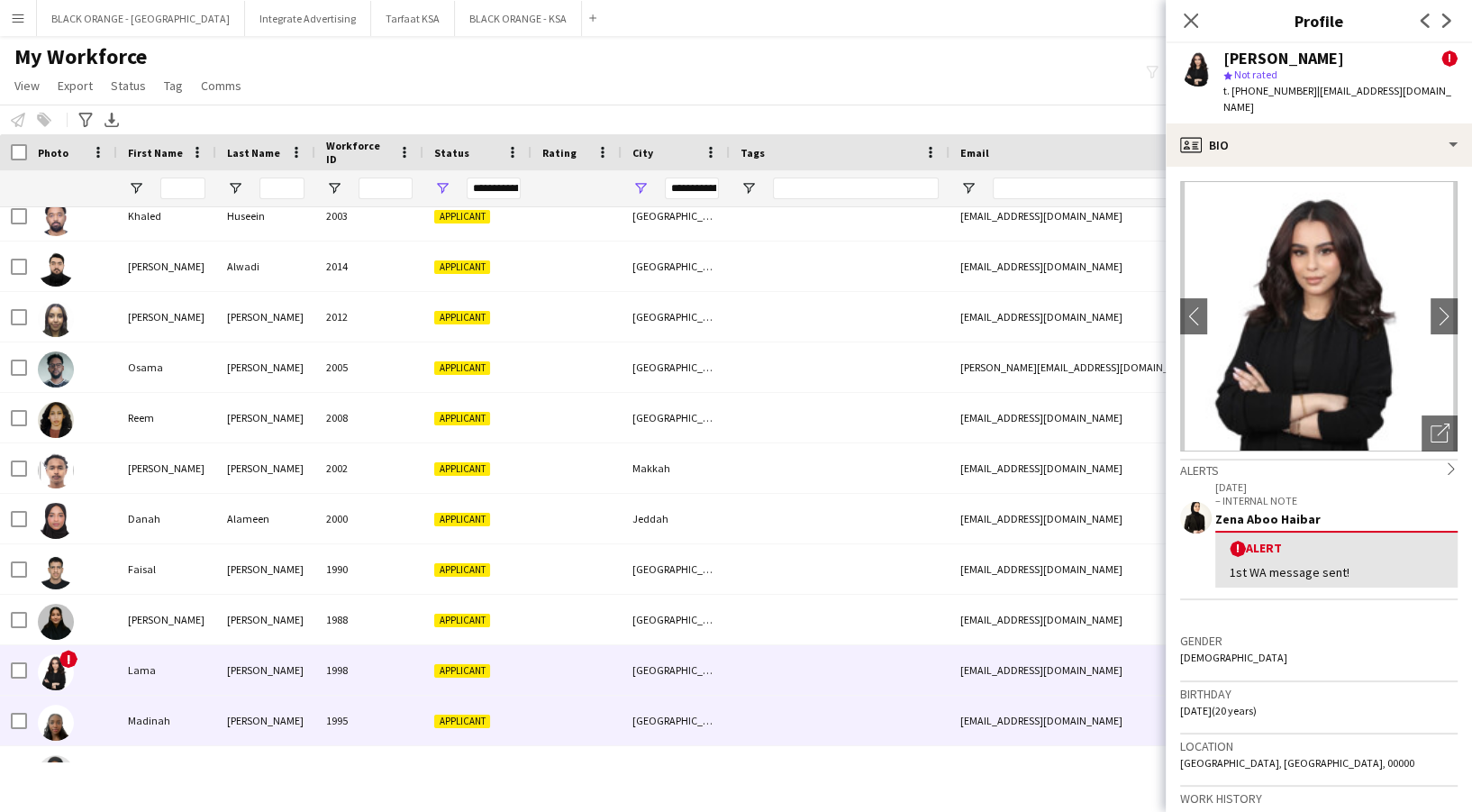
click at [245, 728] on div "[PERSON_NAME]" at bounding box center [265, 720] width 99 height 50
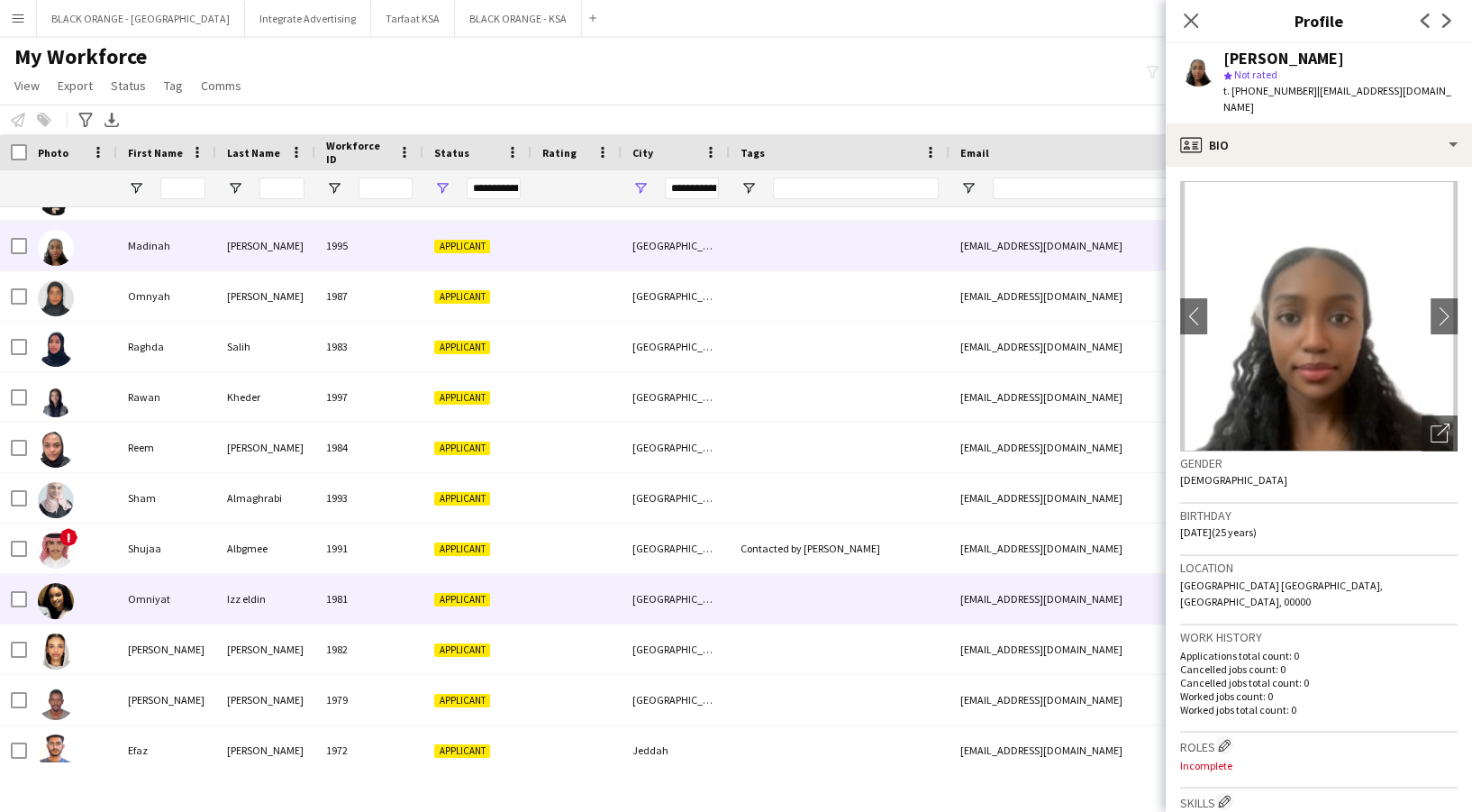
click at [241, 593] on div "Izz eldin" at bounding box center [265, 598] width 99 height 50
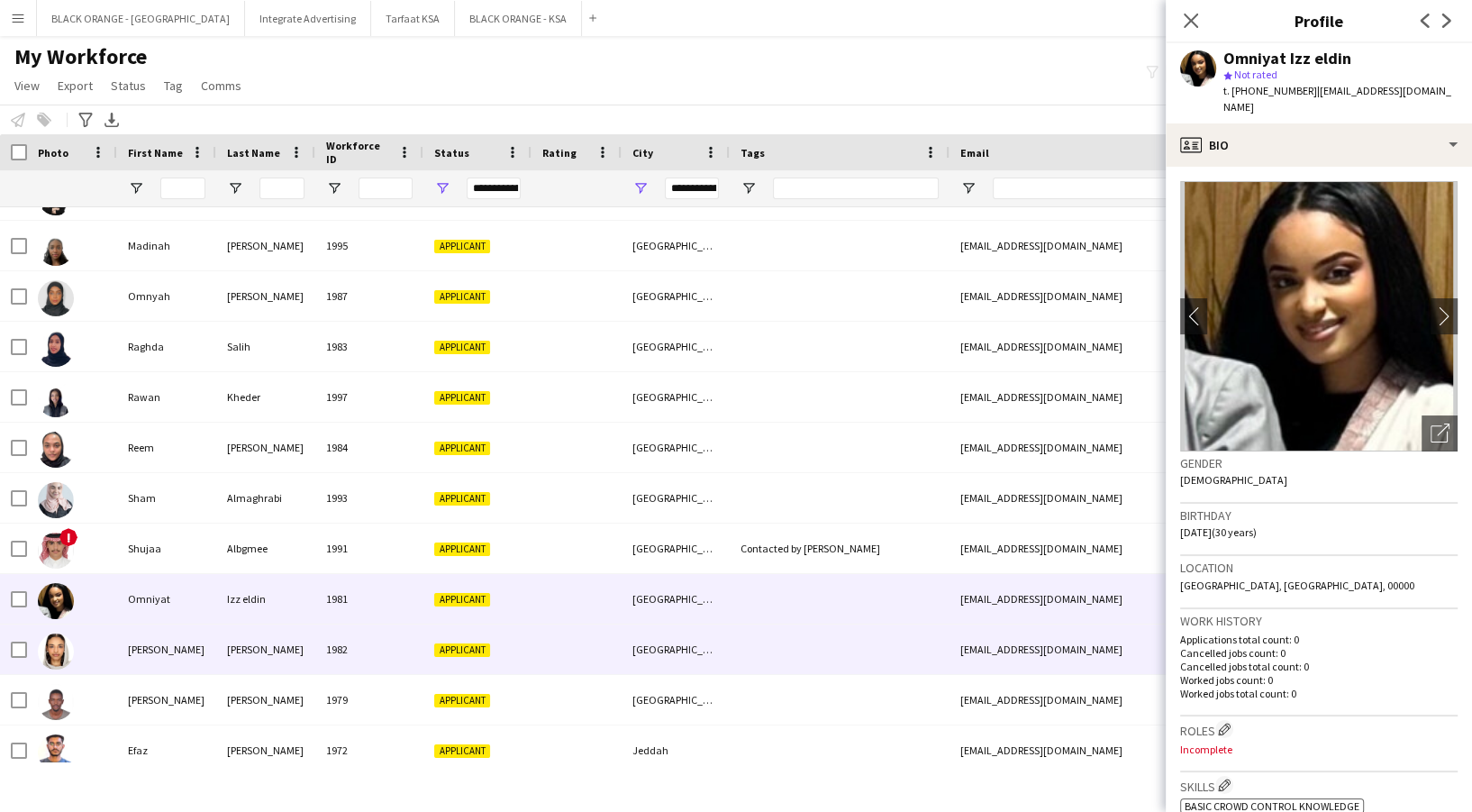
click at [241, 657] on div "[PERSON_NAME]" at bounding box center [265, 649] width 99 height 50
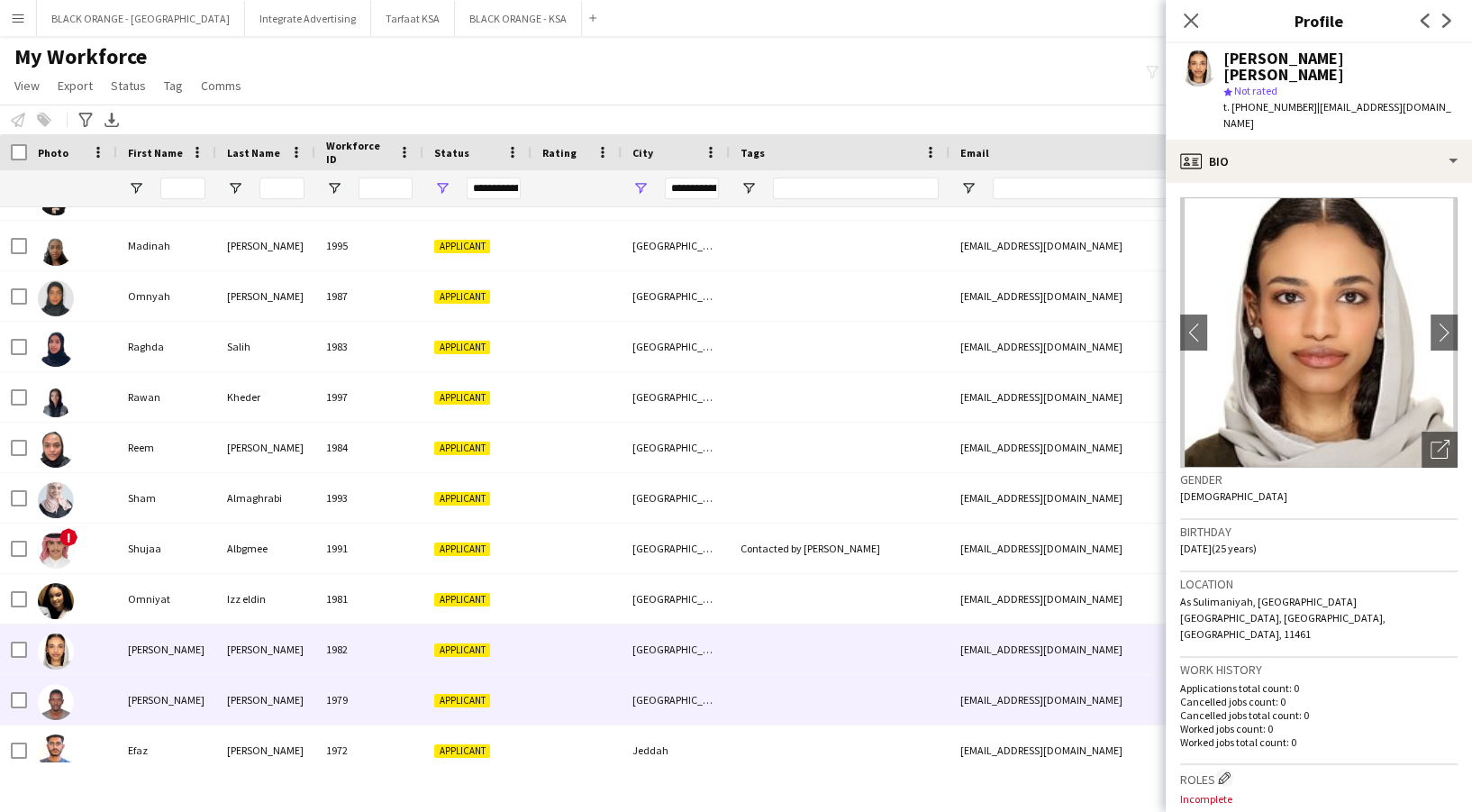
click at [235, 706] on div "[PERSON_NAME]" at bounding box center [265, 699] width 99 height 50
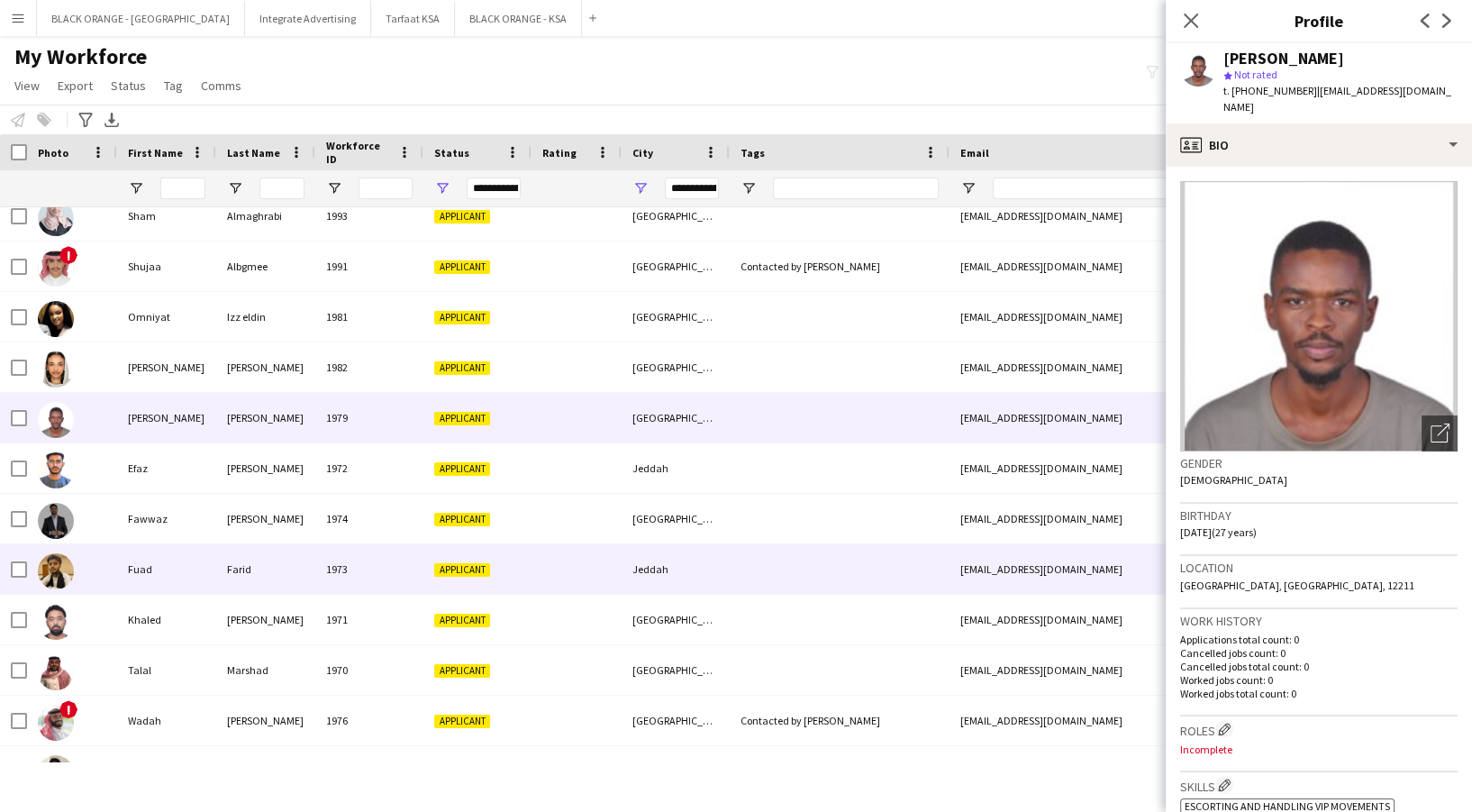
click at [249, 576] on div "Farid" at bounding box center [265, 569] width 99 height 50
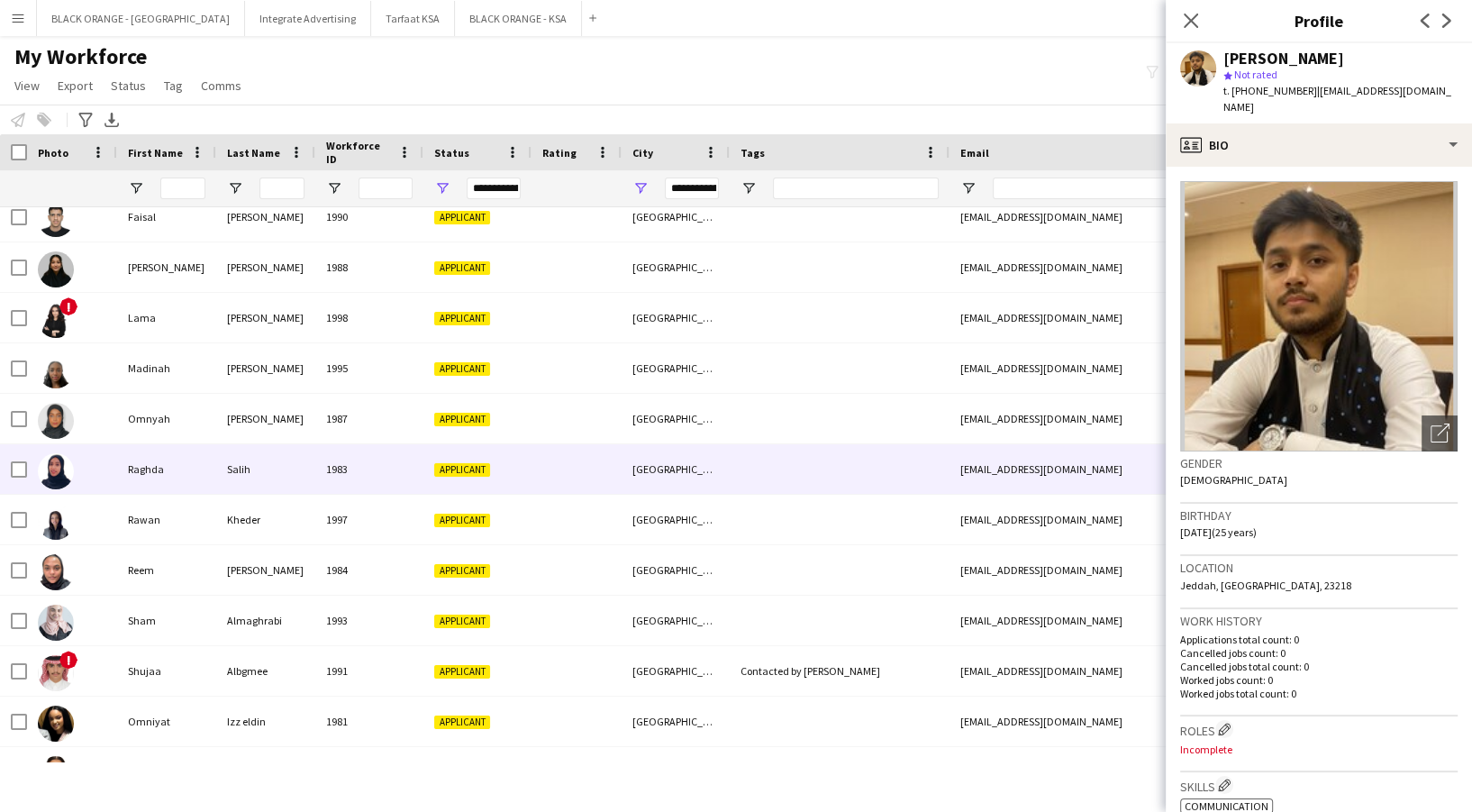
scroll to position [915, 0]
